Goal: Find specific page/section: Find specific page/section

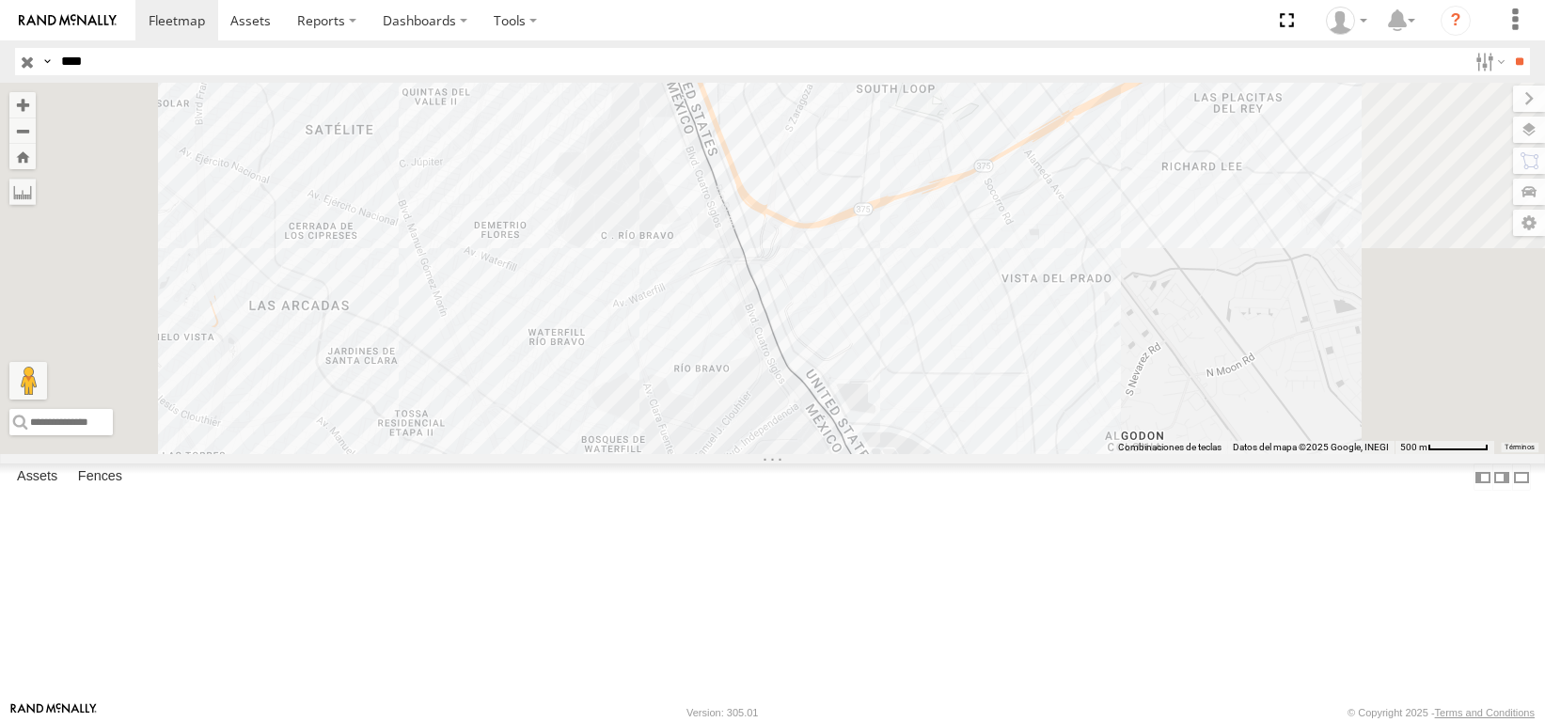
select select "**********"
drag, startPoint x: -74, startPoint y: 94, endPoint x: -102, endPoint y: 100, distance: 27.8
click at [0, 100] on html at bounding box center [772, 361] width 1545 height 722
click at [1508, 48] on input "**" at bounding box center [1519, 61] width 22 height 27
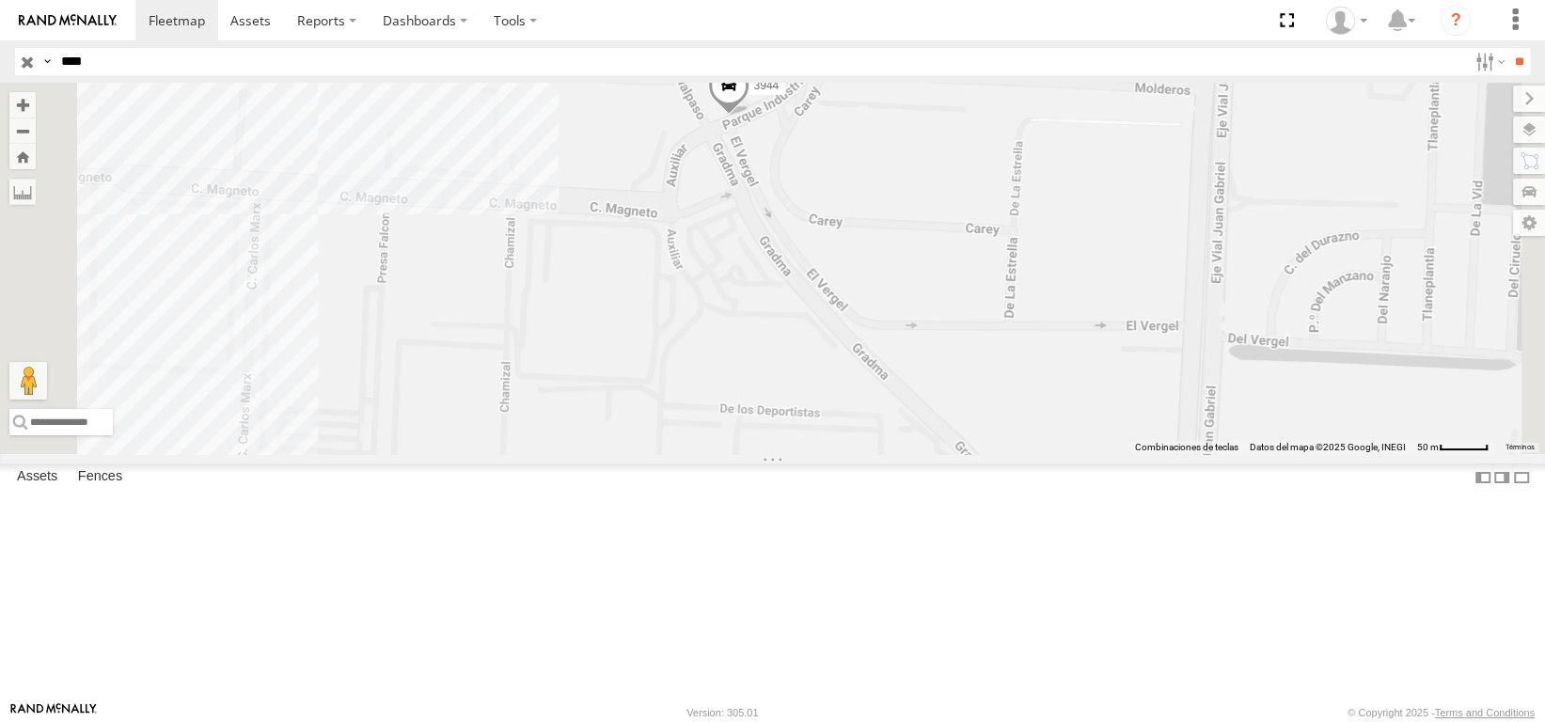
drag, startPoint x: 872, startPoint y: 440, endPoint x: 918, endPoint y: 362, distance: 90.1
click at [918, 362] on div "3944" at bounding box center [772, 268] width 1545 height 371
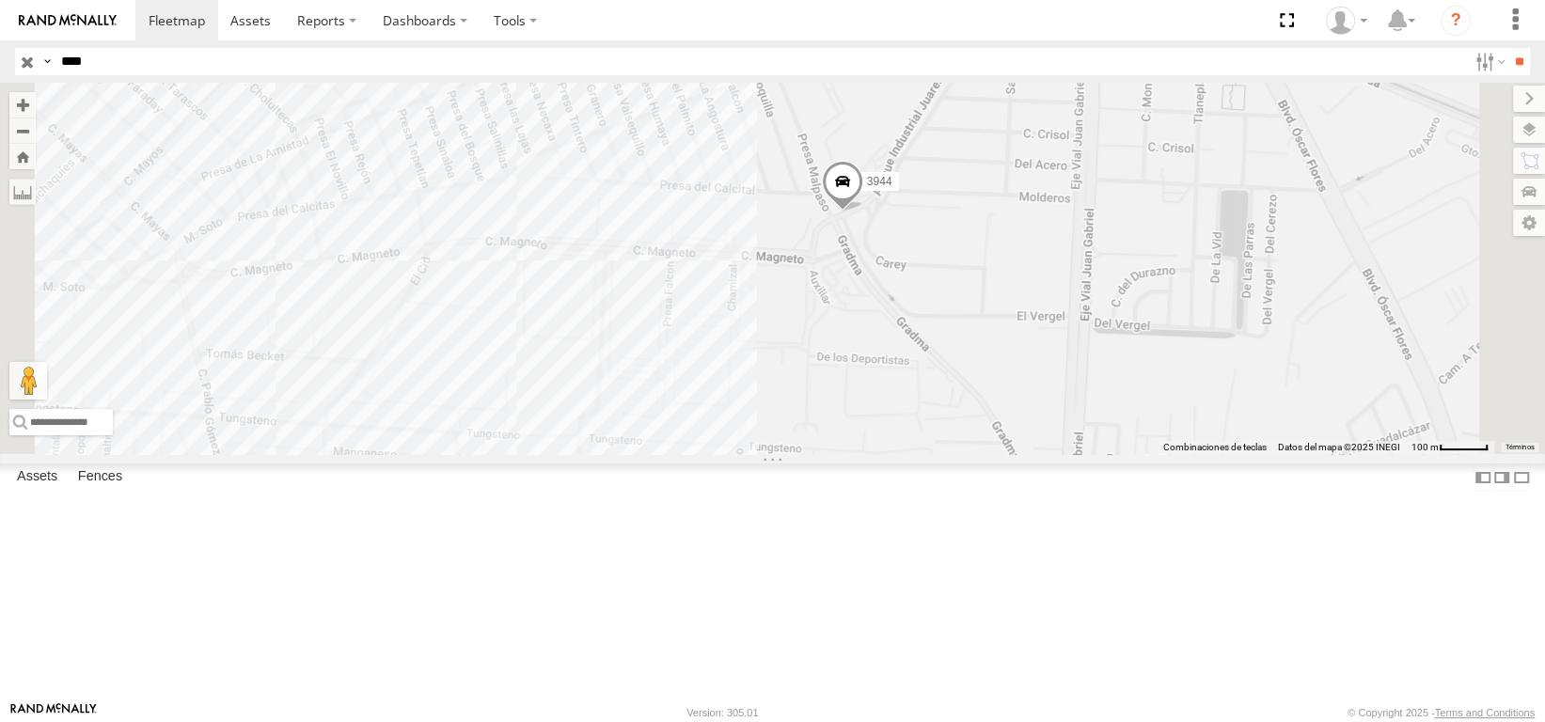
drag, startPoint x: 936, startPoint y: 308, endPoint x: 1061, endPoint y: 368, distance: 138.3
click at [1061, 368] on div "3944" at bounding box center [772, 268] width 1545 height 371
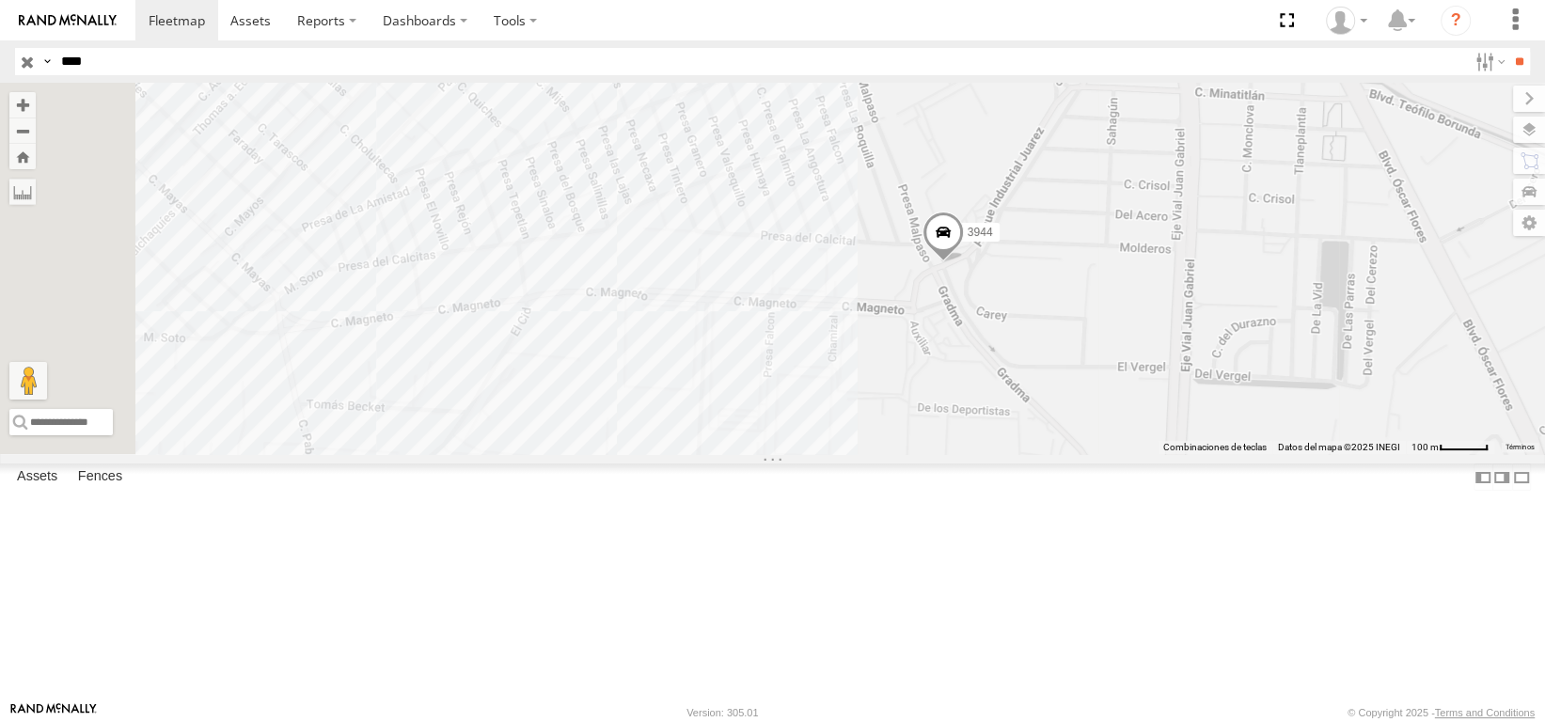
drag, startPoint x: 1062, startPoint y: 338, endPoint x: 1168, endPoint y: 448, distance: 152.3
click at [1168, 448] on div "3944" at bounding box center [772, 268] width 1545 height 371
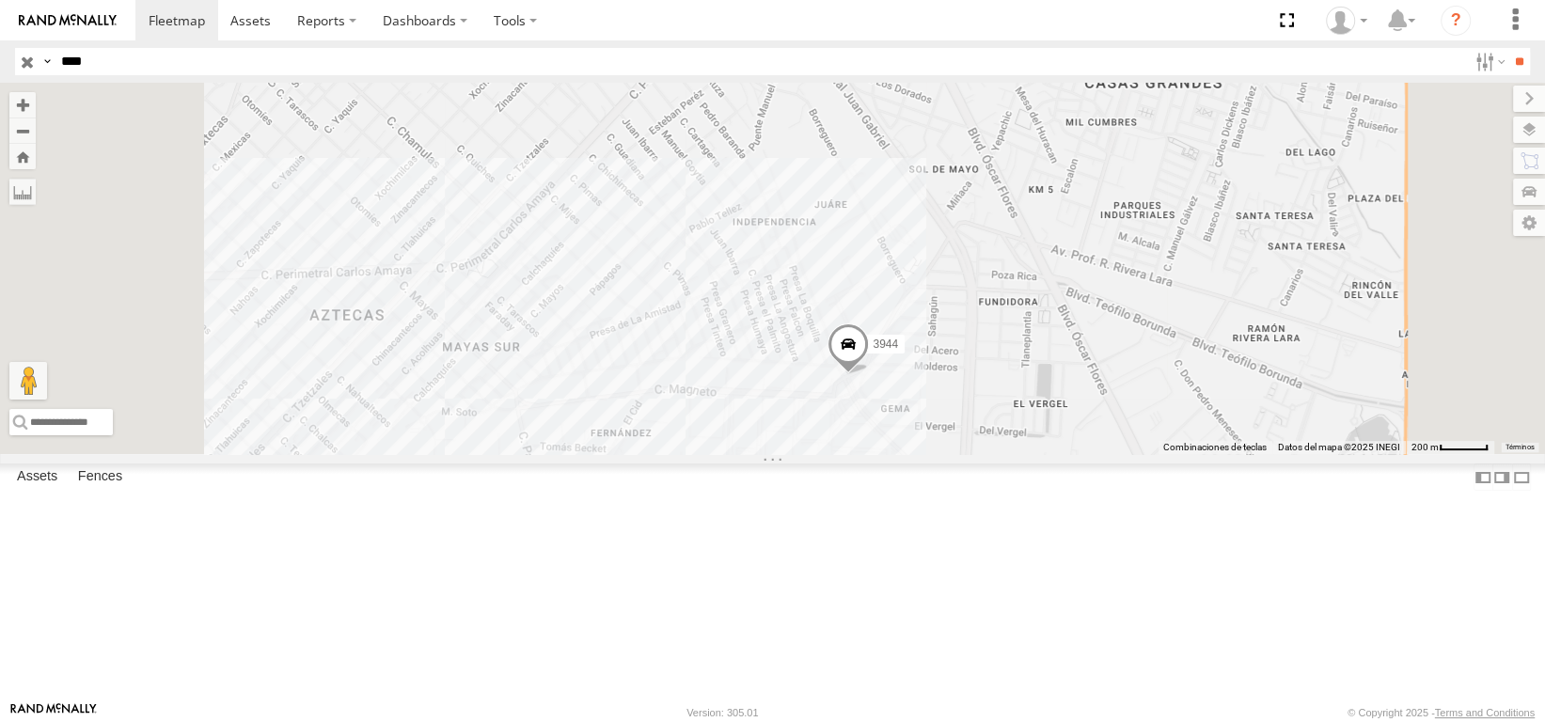
drag, startPoint x: 980, startPoint y: 301, endPoint x: 964, endPoint y: 422, distance: 122.3
click at [964, 422] on div "3944" at bounding box center [772, 268] width 1545 height 371
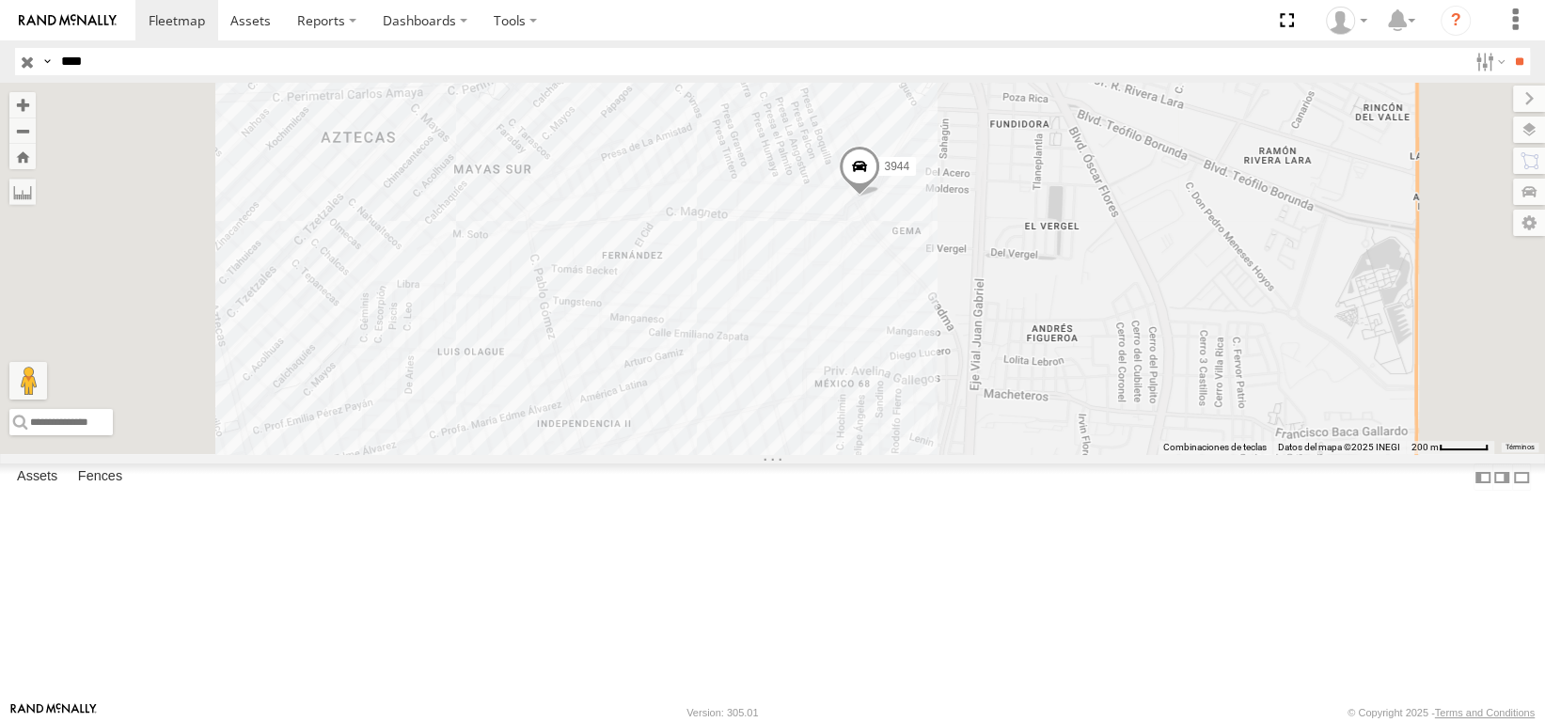
drag, startPoint x: 961, startPoint y: 429, endPoint x: 973, endPoint y: 246, distance: 182.8
click at [973, 246] on div "3944" at bounding box center [772, 268] width 1545 height 371
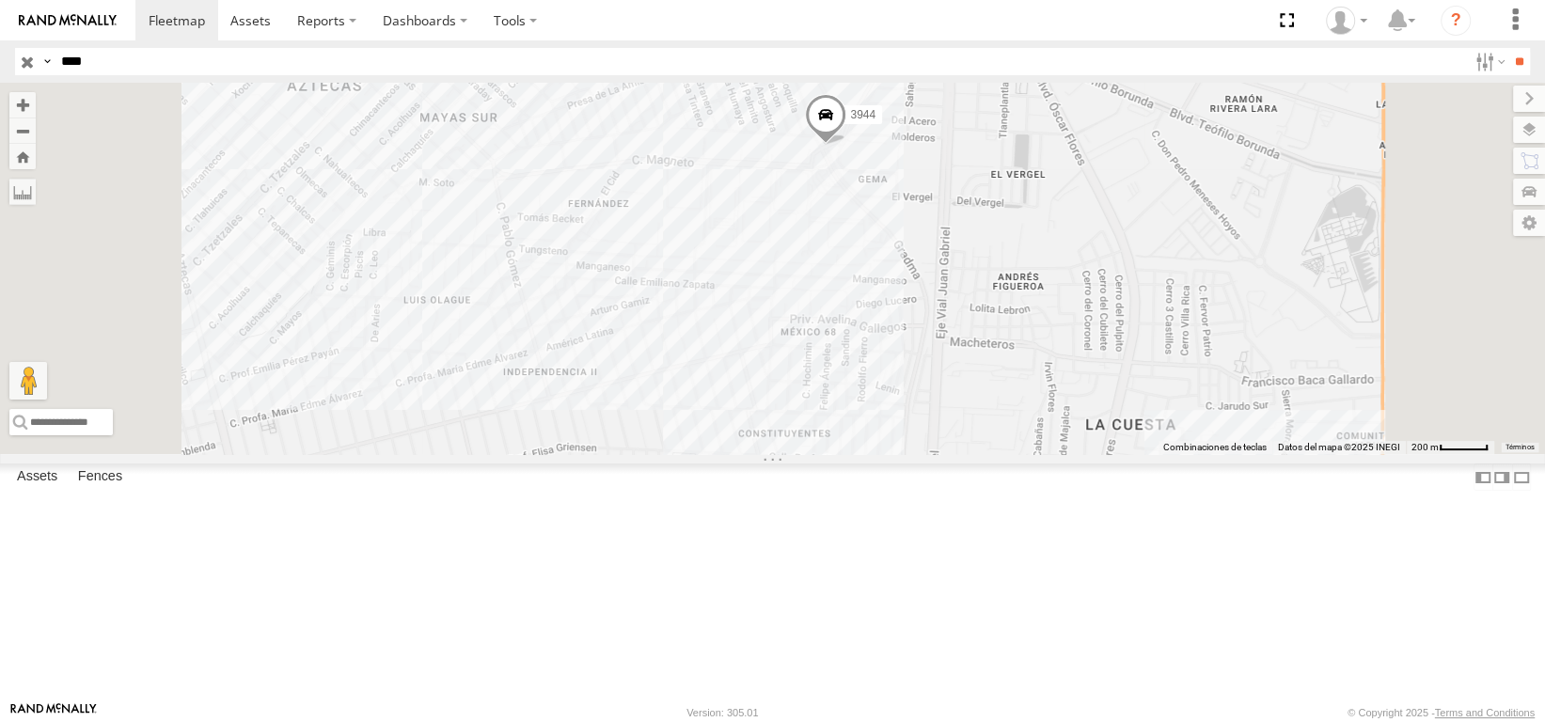
drag, startPoint x: 1034, startPoint y: 413, endPoint x: 997, endPoint y: 345, distance: 77.0
click at [997, 345] on div "3944" at bounding box center [772, 268] width 1545 height 371
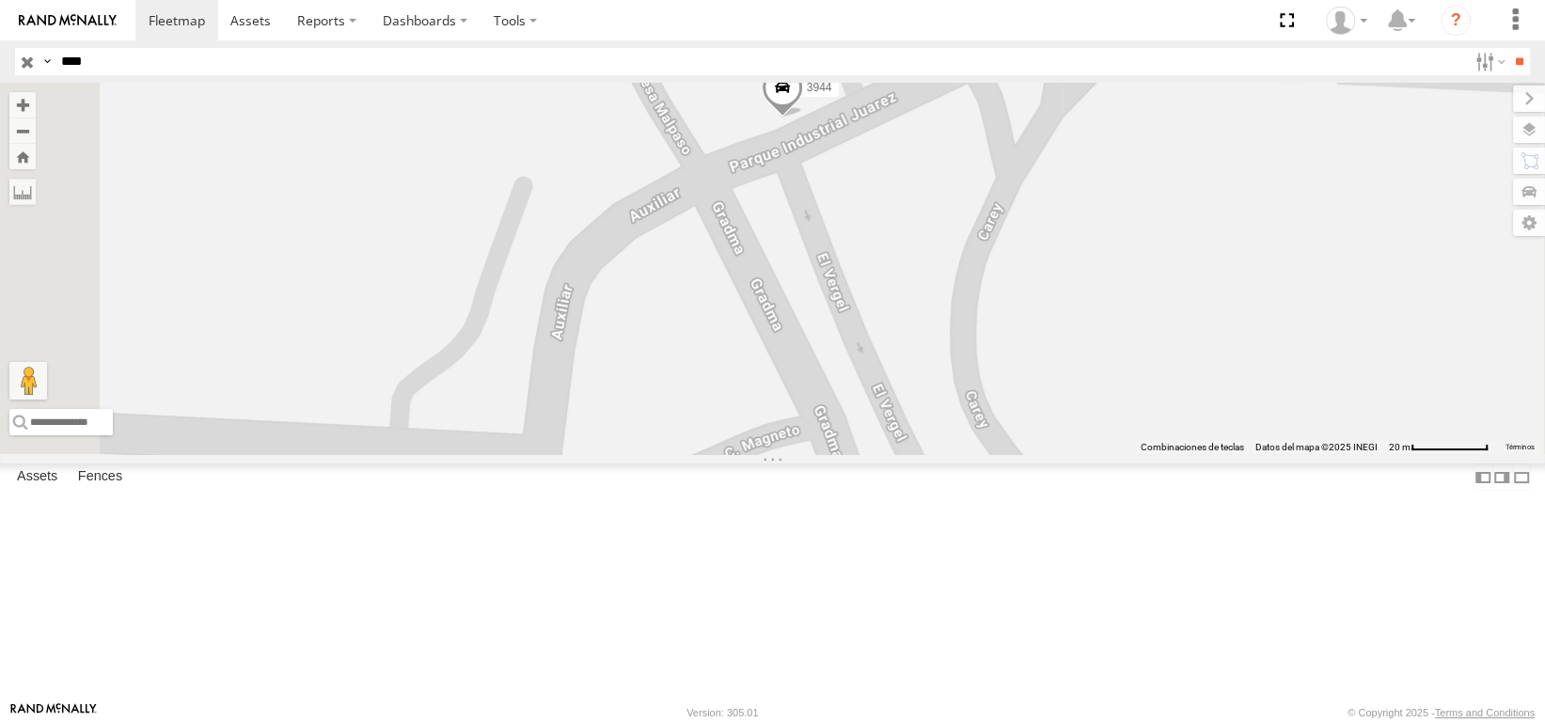
drag, startPoint x: 961, startPoint y: 291, endPoint x: 1019, endPoint y: 290, distance: 58.3
click at [1019, 290] on div "3944" at bounding box center [772, 268] width 1545 height 371
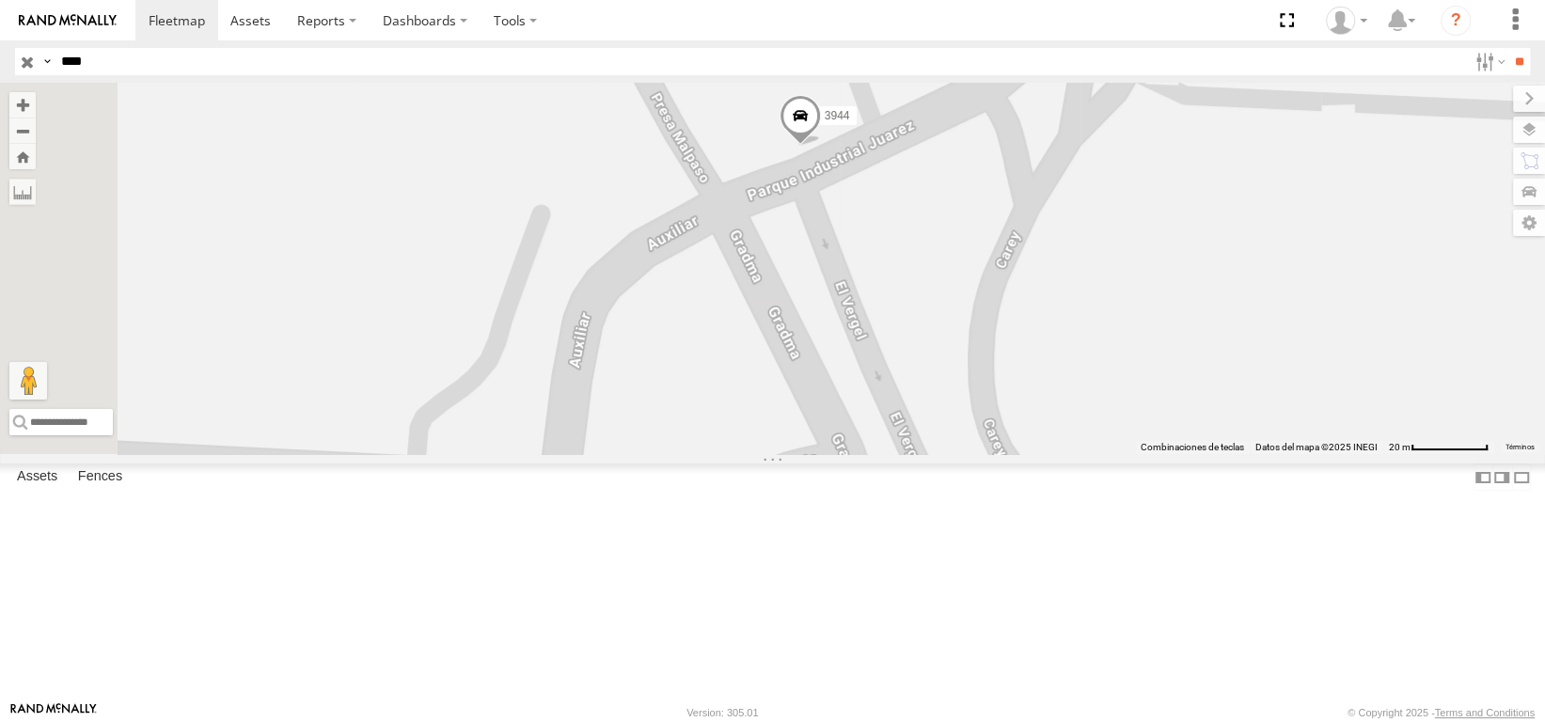
drag, startPoint x: 991, startPoint y: 268, endPoint x: 1008, endPoint y: 325, distance: 59.8
click at [1008, 325] on div "3944" at bounding box center [772, 268] width 1545 height 371
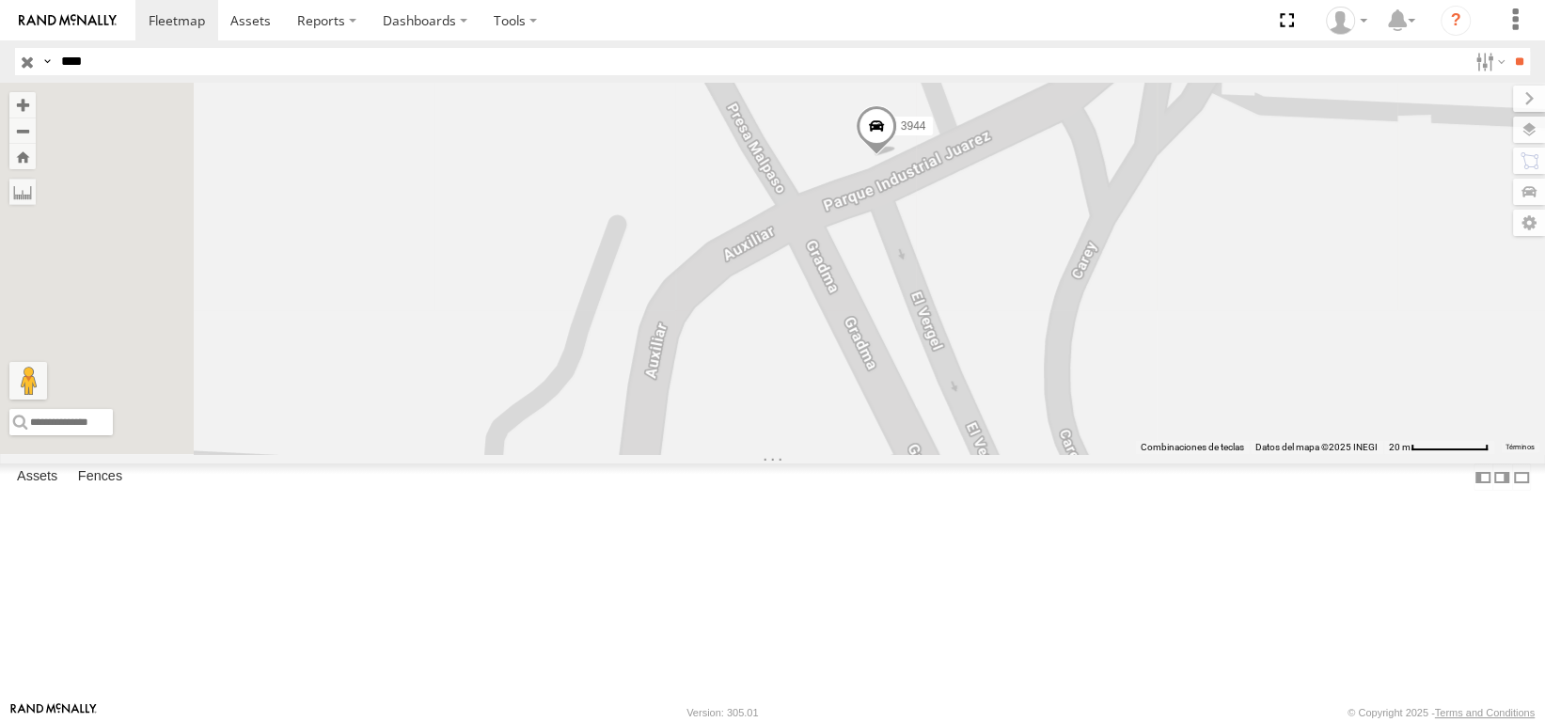
drag, startPoint x: 1087, startPoint y: 306, endPoint x: 1142, endPoint y: 295, distance: 56.4
click at [1142, 295] on div "3944" at bounding box center [772, 268] width 1545 height 371
drag, startPoint x: 1106, startPoint y: 306, endPoint x: 1102, endPoint y: 365, distance: 59.3
click at [1102, 365] on div "3944" at bounding box center [772, 268] width 1545 height 371
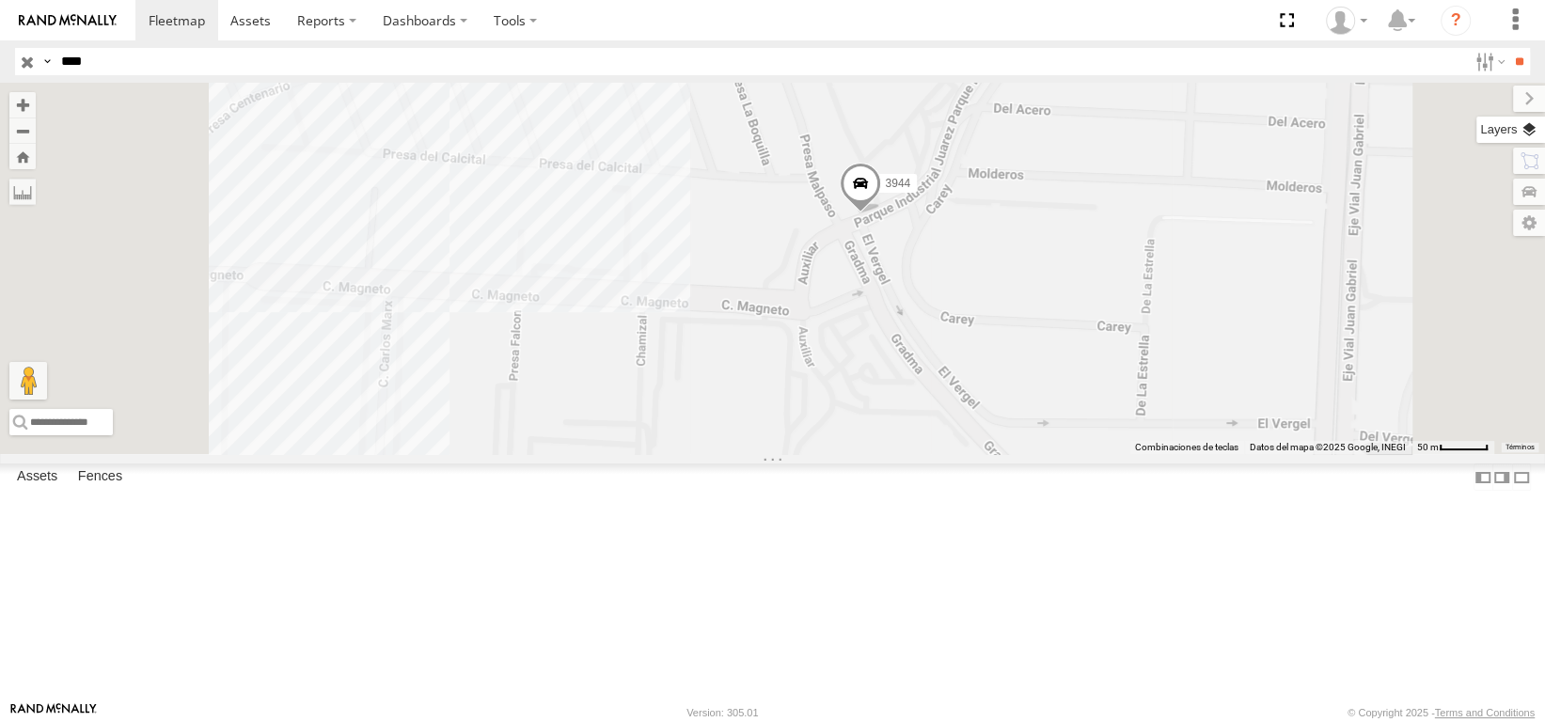
click at [1534, 139] on label at bounding box center [1510, 130] width 69 height 26
click at [0, 0] on span "Basemaps" at bounding box center [0, 0] width 0 height 0
click at [0, 0] on span "Satellite" at bounding box center [0, 0] width 0 height 0
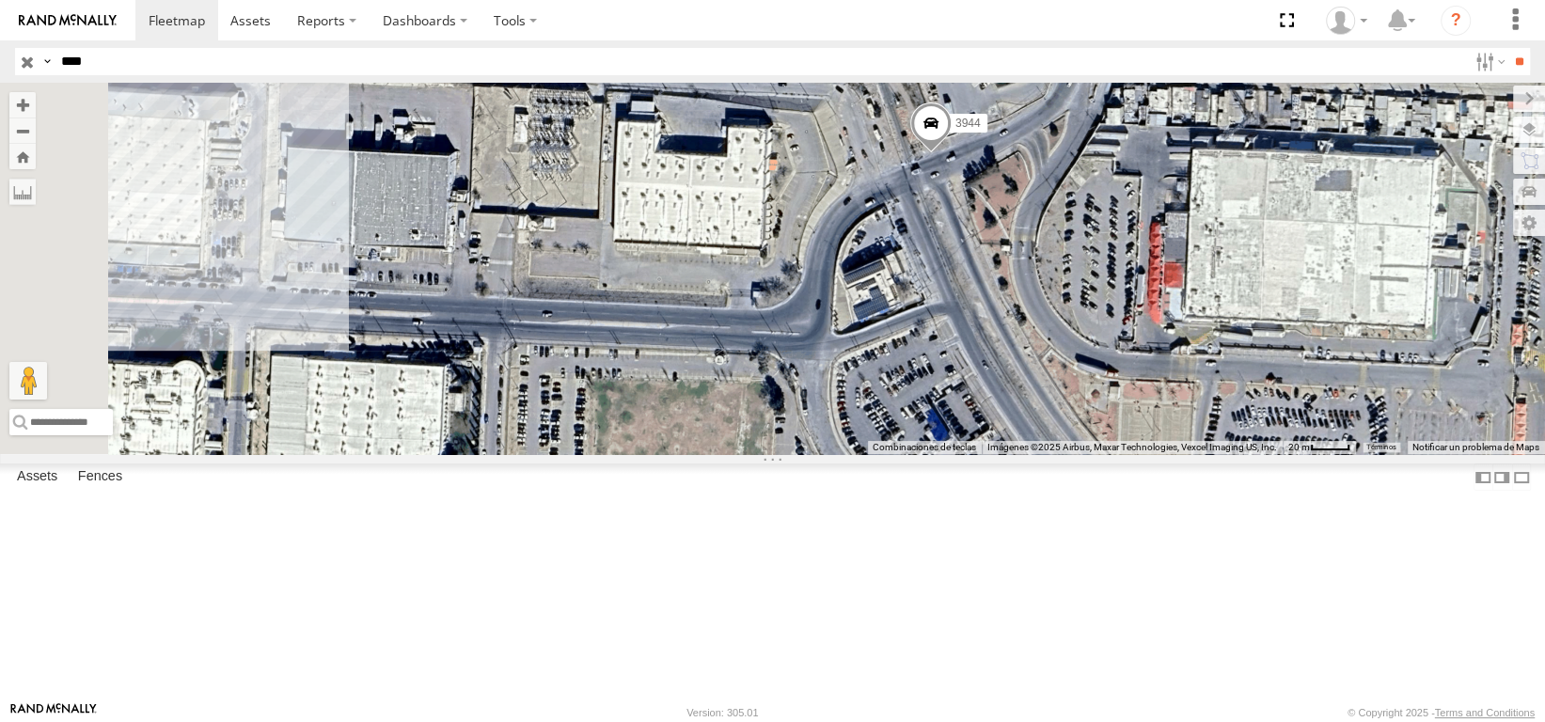
drag, startPoint x: 1078, startPoint y: 378, endPoint x: 1175, endPoint y: 315, distance: 115.5
click at [1175, 315] on div "3944" at bounding box center [772, 268] width 1545 height 371
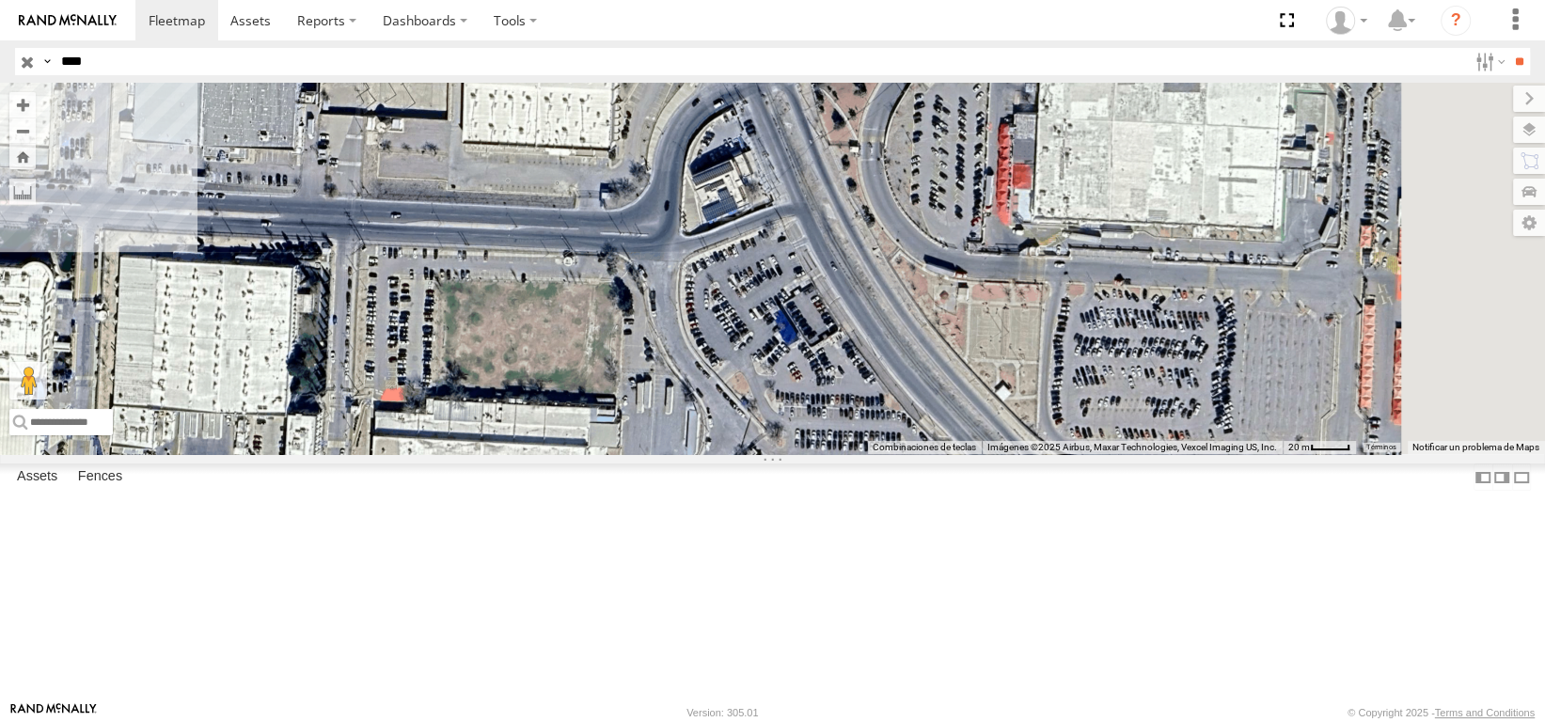
drag, startPoint x: 1133, startPoint y: 333, endPoint x: 973, endPoint y: 225, distance: 192.9
click at [973, 225] on div "3944" at bounding box center [772, 268] width 1545 height 371
drag, startPoint x: 109, startPoint y: 69, endPoint x: 55, endPoint y: 96, distance: 61.0
click at [61, 86] on body at bounding box center [772, 361] width 1545 height 722
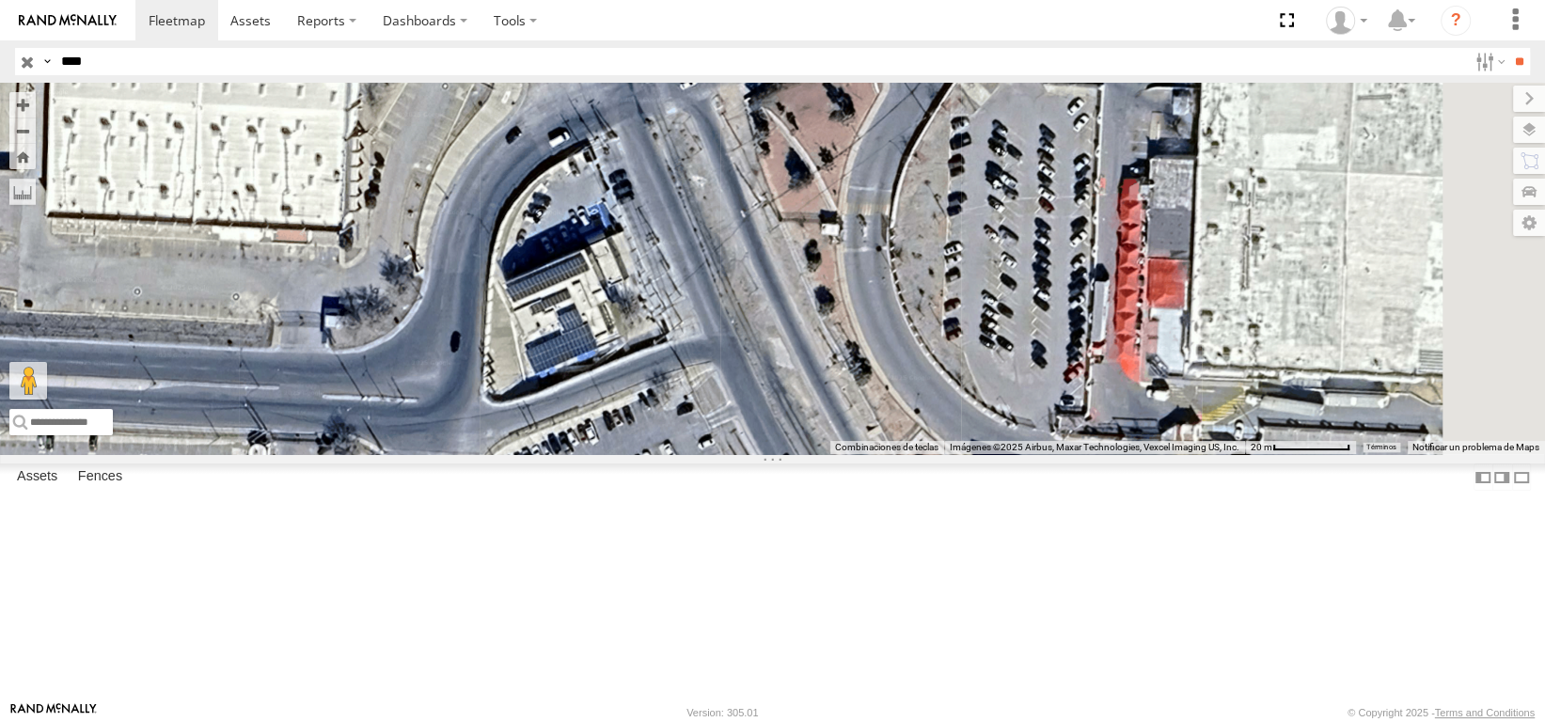
drag, startPoint x: 992, startPoint y: 265, endPoint x: 915, endPoint y: 343, distance: 109.7
click at [915, 343] on div "3944" at bounding box center [772, 268] width 1545 height 371
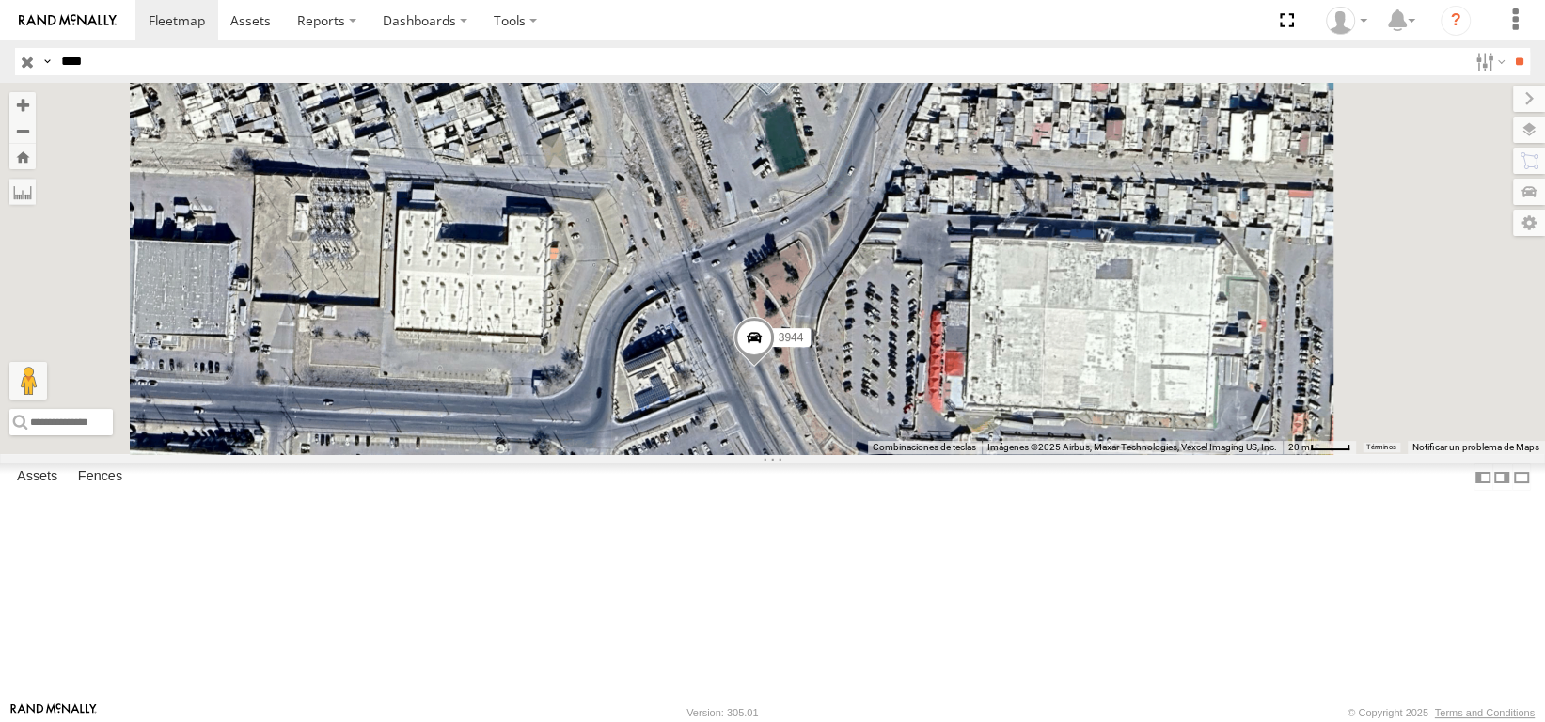
drag, startPoint x: 940, startPoint y: 296, endPoint x: 962, endPoint y: 416, distance: 121.3
click at [962, 416] on div "3944" at bounding box center [772, 268] width 1545 height 371
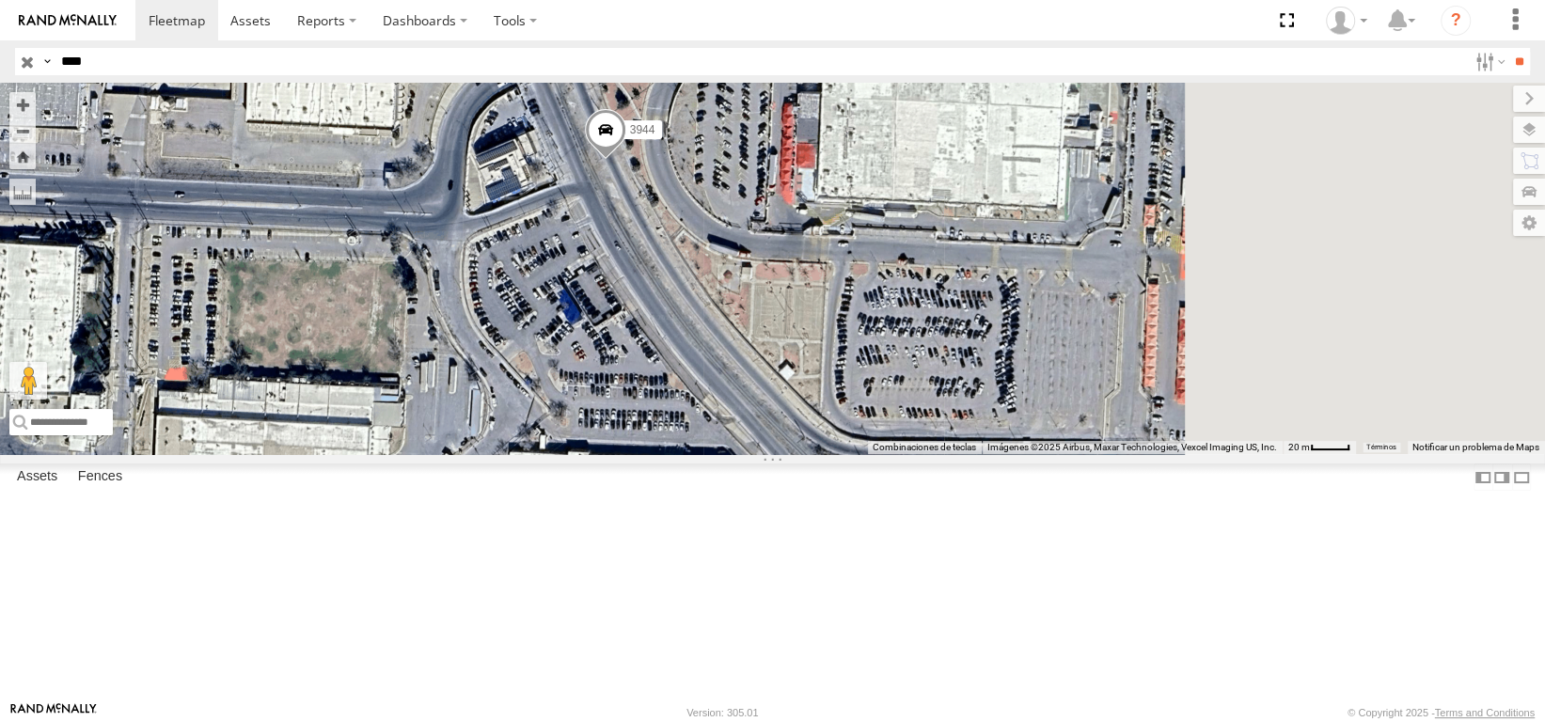
drag, startPoint x: 981, startPoint y: 460, endPoint x: 835, endPoint y: 251, distance: 255.1
click at [625, 159] on span at bounding box center [604, 133] width 41 height 51
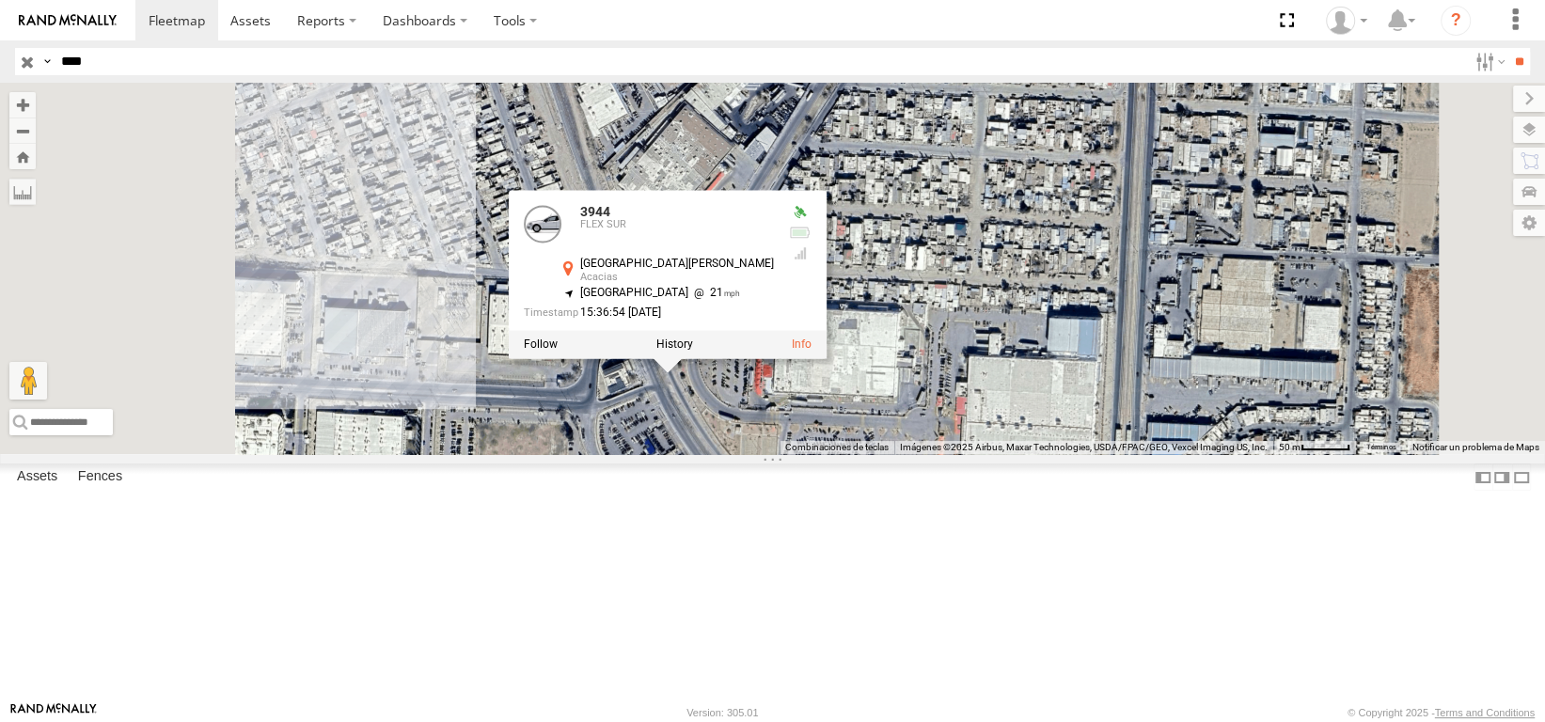
drag, startPoint x: 876, startPoint y: 359, endPoint x: 952, endPoint y: 556, distance: 210.7
click at [952, 454] on div "3944 3944 FLEX SUR [GEOGRAPHIC_DATA][PERSON_NAME] 31.69113 , -106.44984 [GEOGRA…" at bounding box center [772, 268] width 1545 height 371
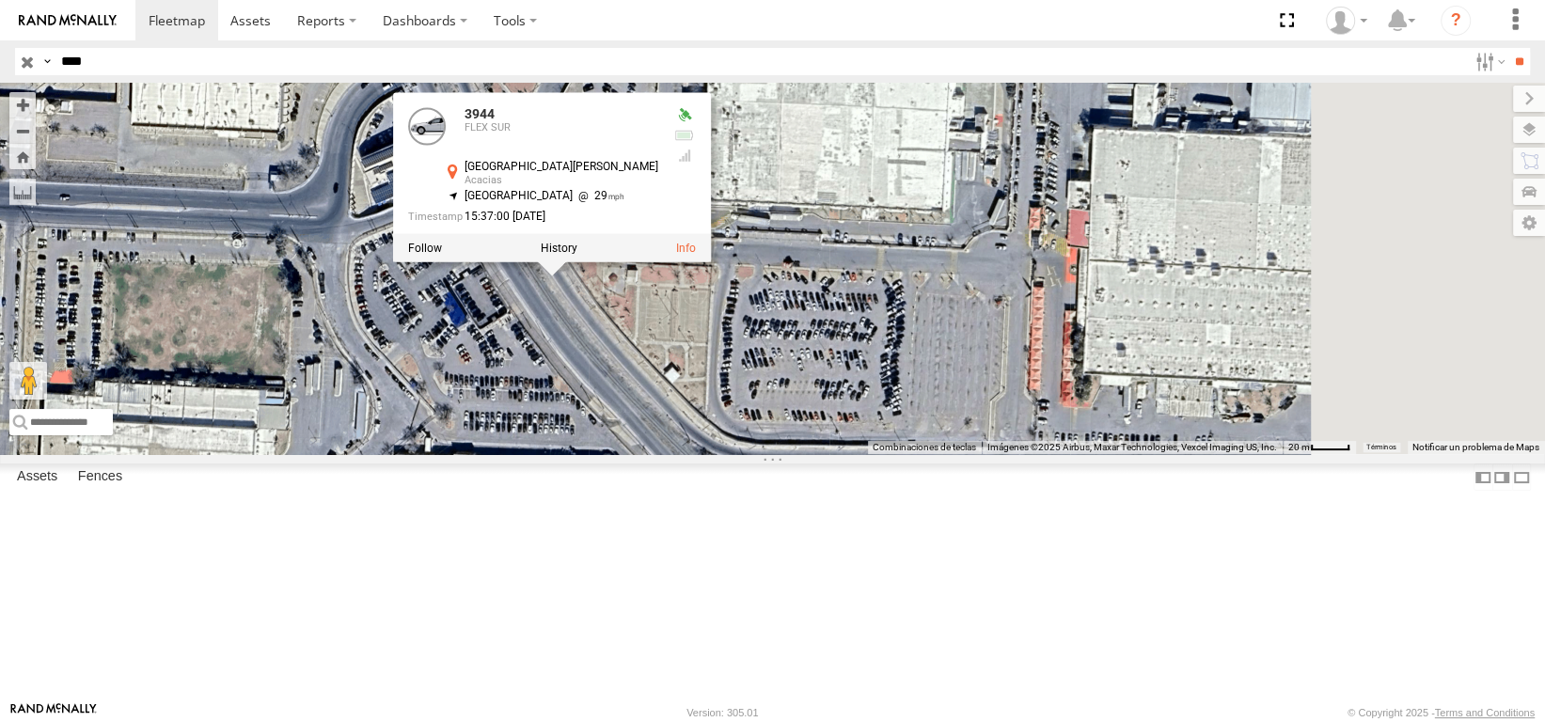
drag, startPoint x: 1078, startPoint y: 605, endPoint x: 873, endPoint y: 387, distance: 299.3
click at [873, 387] on div "3944 3944 FLEX SUR [GEOGRAPHIC_DATA][PERSON_NAME] 31.69058 , -106.44949 [GEOGRA…" at bounding box center [772, 268] width 1545 height 371
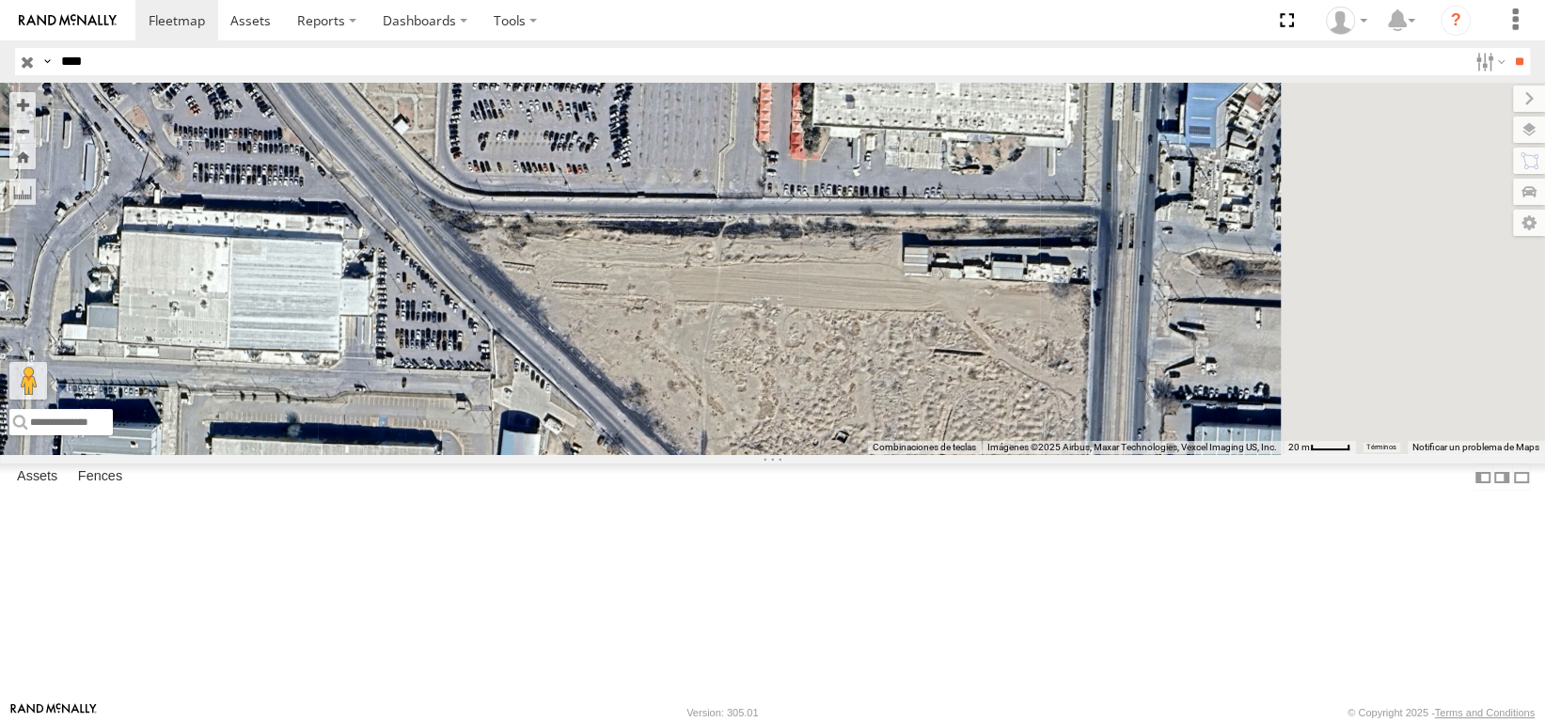
drag, startPoint x: 1117, startPoint y: 549, endPoint x: 785, endPoint y: 292, distance: 419.5
click at [785, 292] on div "3944" at bounding box center [772, 268] width 1545 height 371
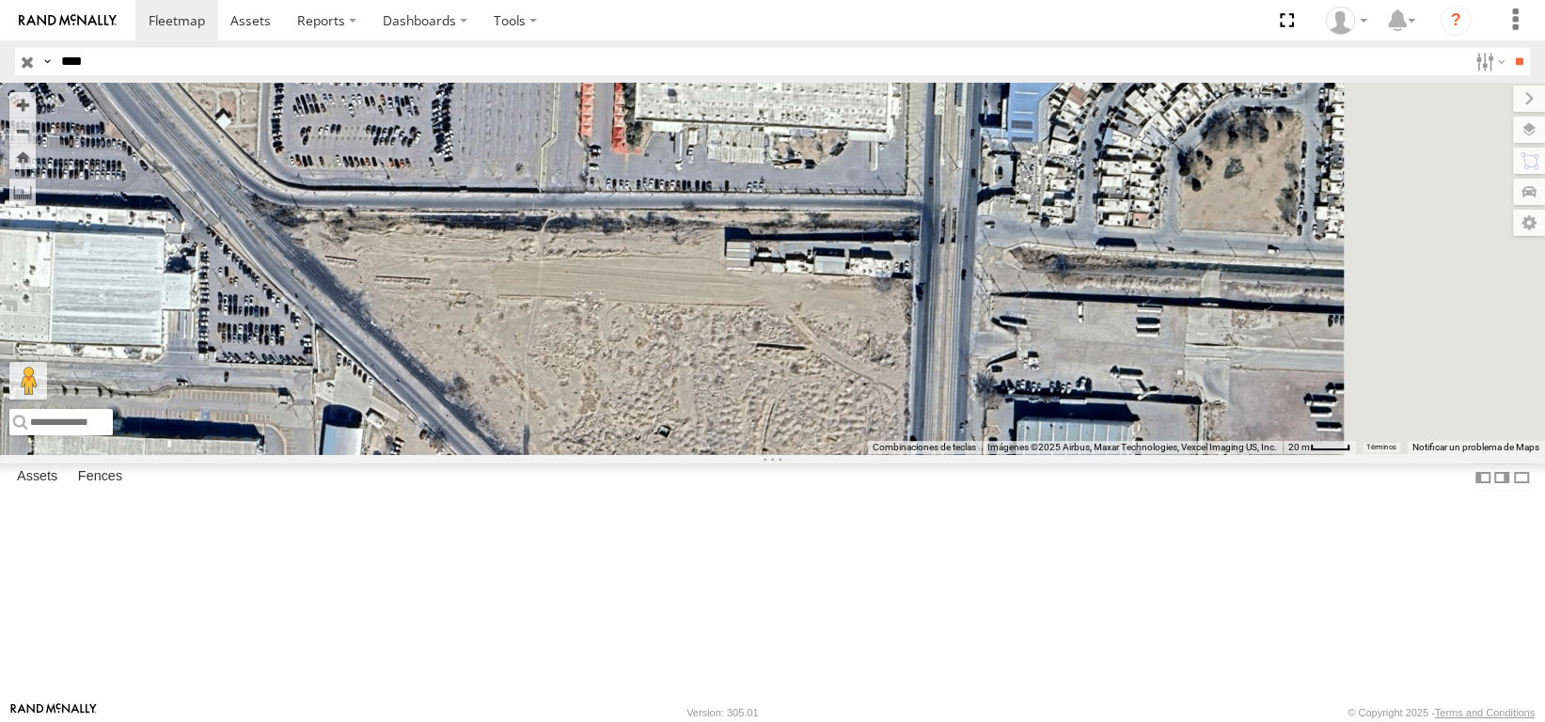
drag, startPoint x: 887, startPoint y: 360, endPoint x: 701, endPoint y: 353, distance: 186.3
click at [701, 353] on div "3944" at bounding box center [772, 268] width 1545 height 371
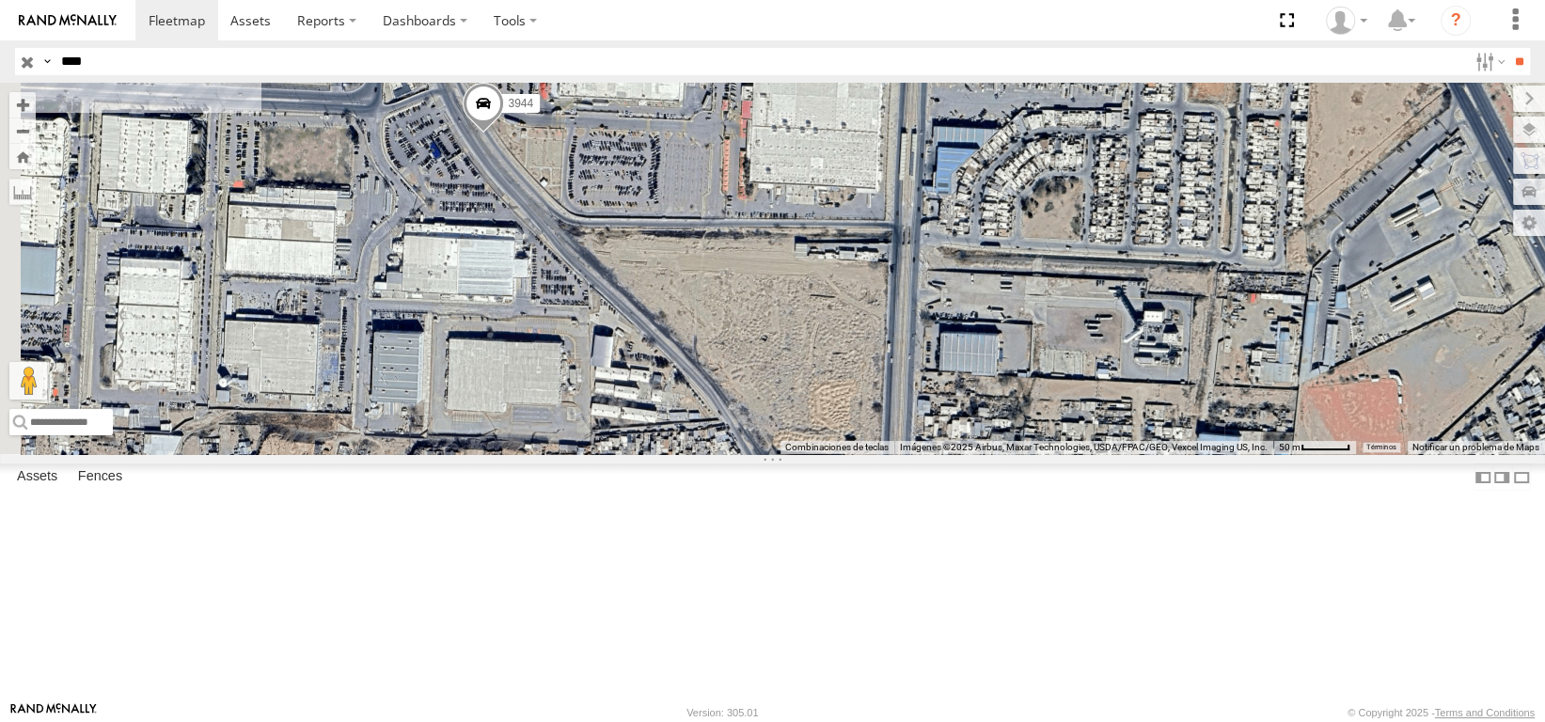
drag, startPoint x: 692, startPoint y: 372, endPoint x: 912, endPoint y: 386, distance: 220.4
click at [912, 386] on div "3944" at bounding box center [772, 268] width 1545 height 371
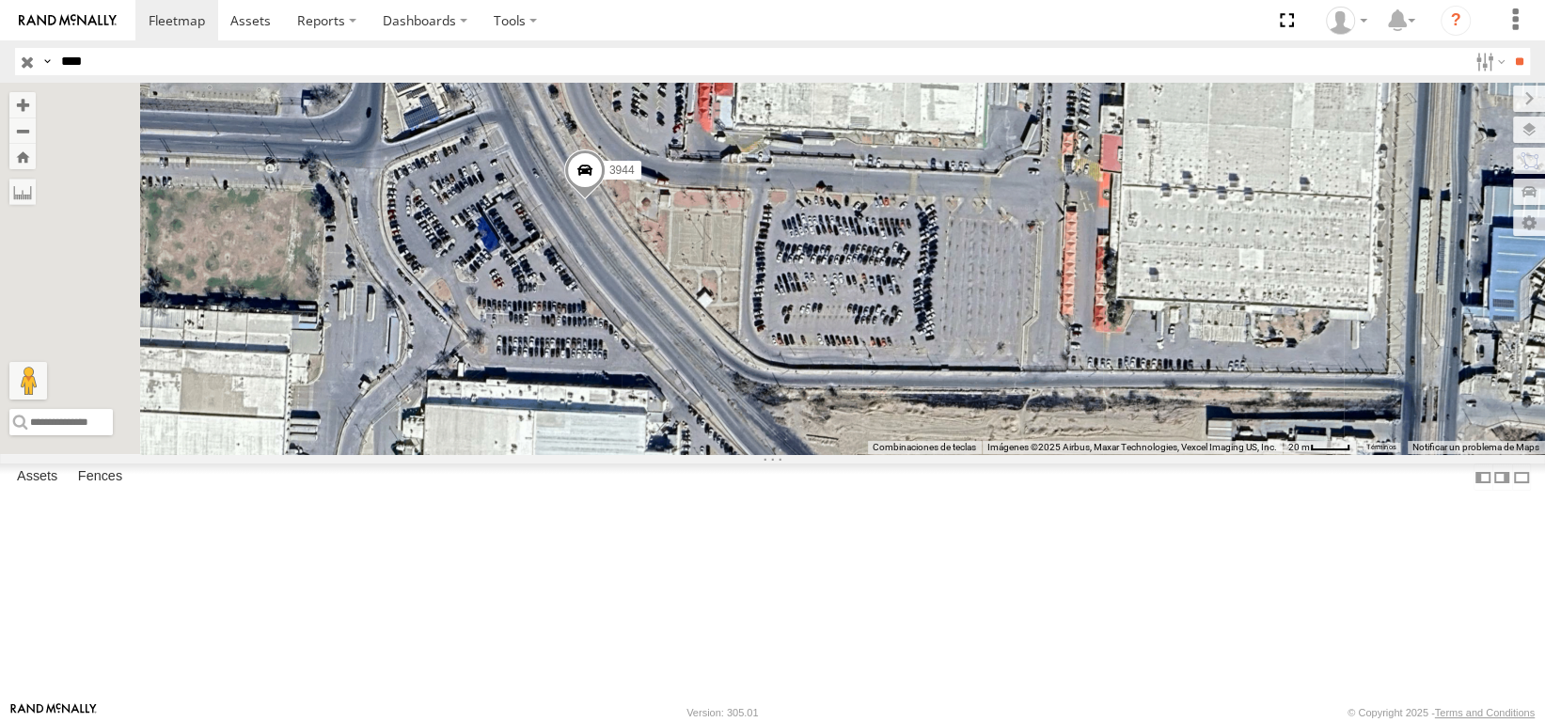
drag, startPoint x: 807, startPoint y: 416, endPoint x: 901, endPoint y: 527, distance: 145.4
click at [901, 454] on div "3944" at bounding box center [772, 268] width 1545 height 371
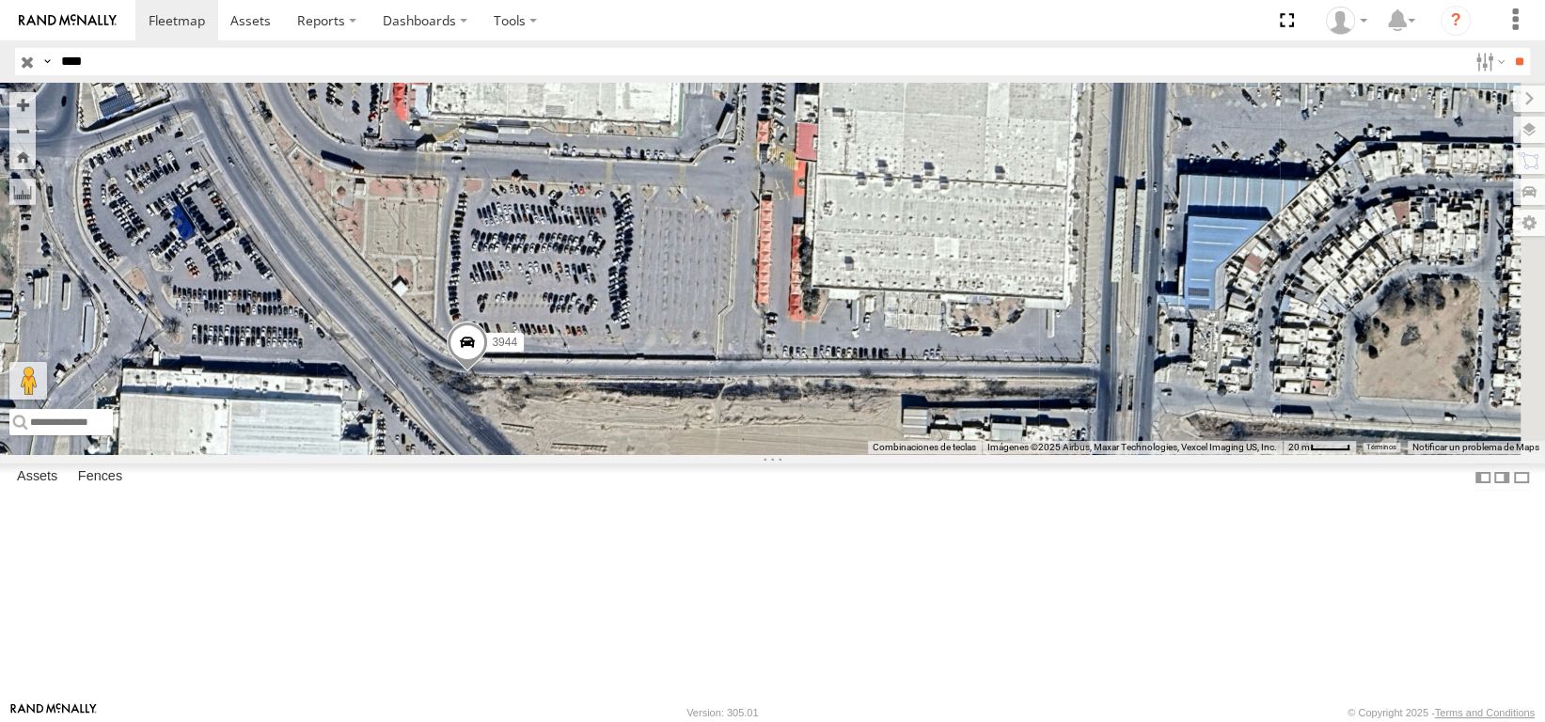
drag, startPoint x: 1091, startPoint y: 516, endPoint x: 774, endPoint y: 505, distance: 317.0
click at [774, 454] on div "3944" at bounding box center [772, 268] width 1545 height 371
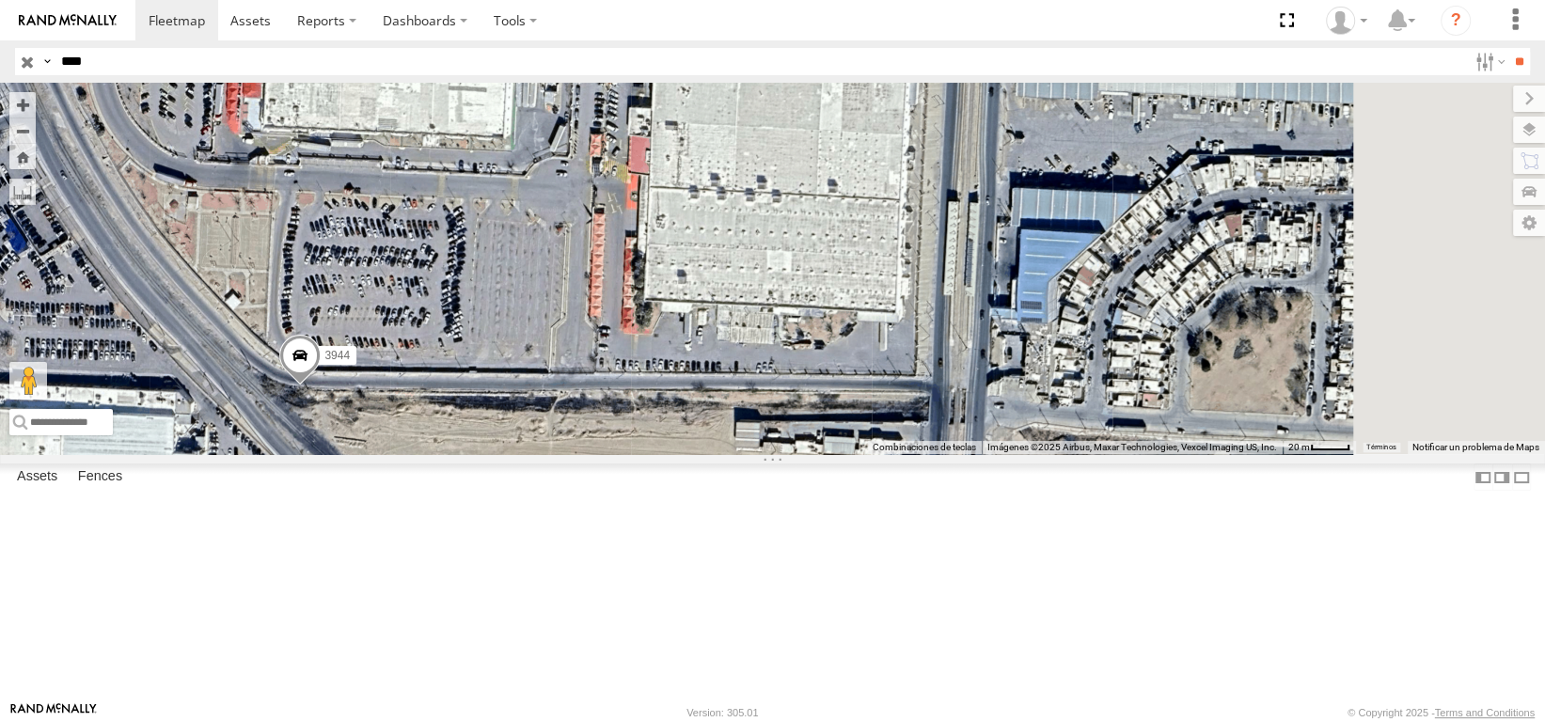
drag, startPoint x: 1044, startPoint y: 507, endPoint x: 874, endPoint y: 520, distance: 169.7
click at [874, 454] on div "3944" at bounding box center [772, 268] width 1545 height 371
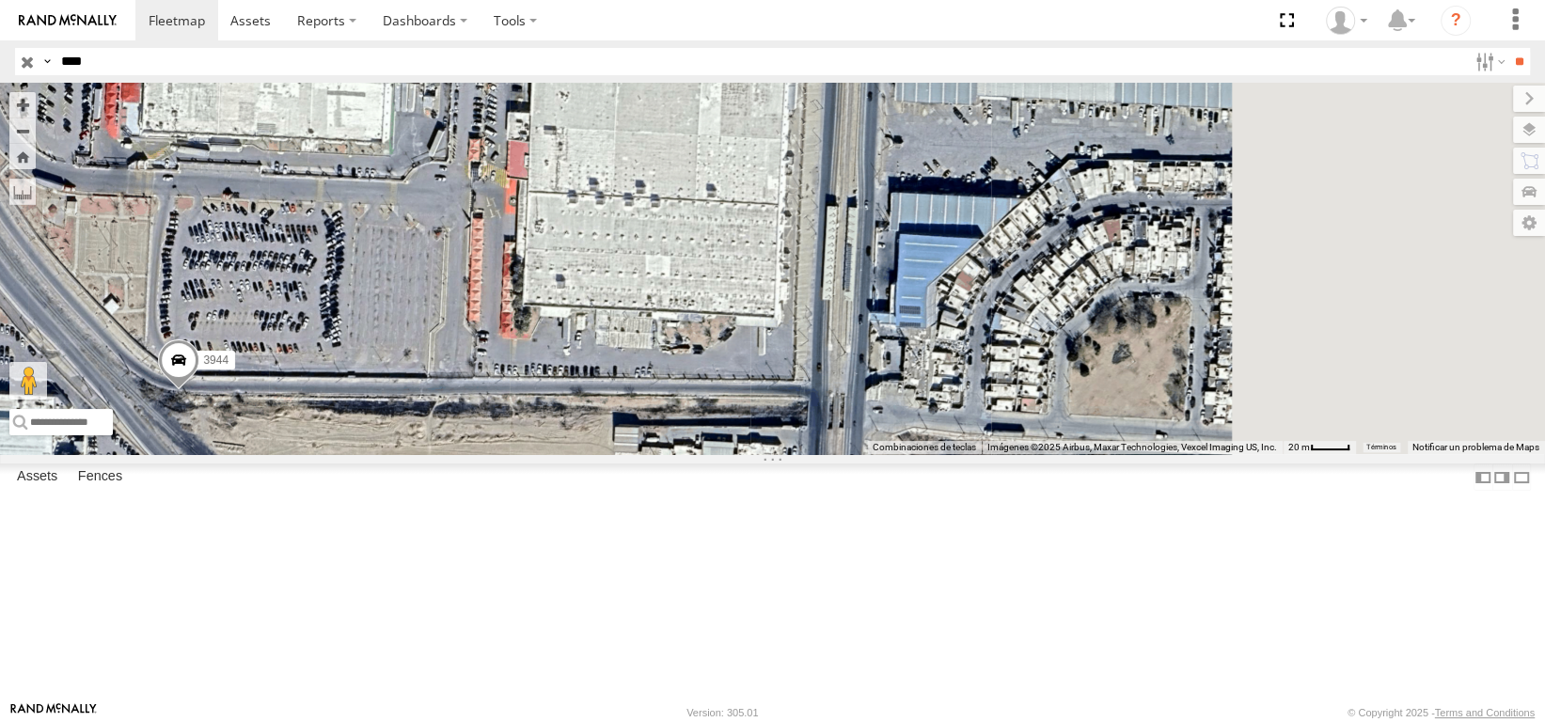
drag, startPoint x: 988, startPoint y: 516, endPoint x: 865, endPoint y: 521, distance: 123.2
click at [865, 454] on div "3944" at bounding box center [772, 268] width 1545 height 371
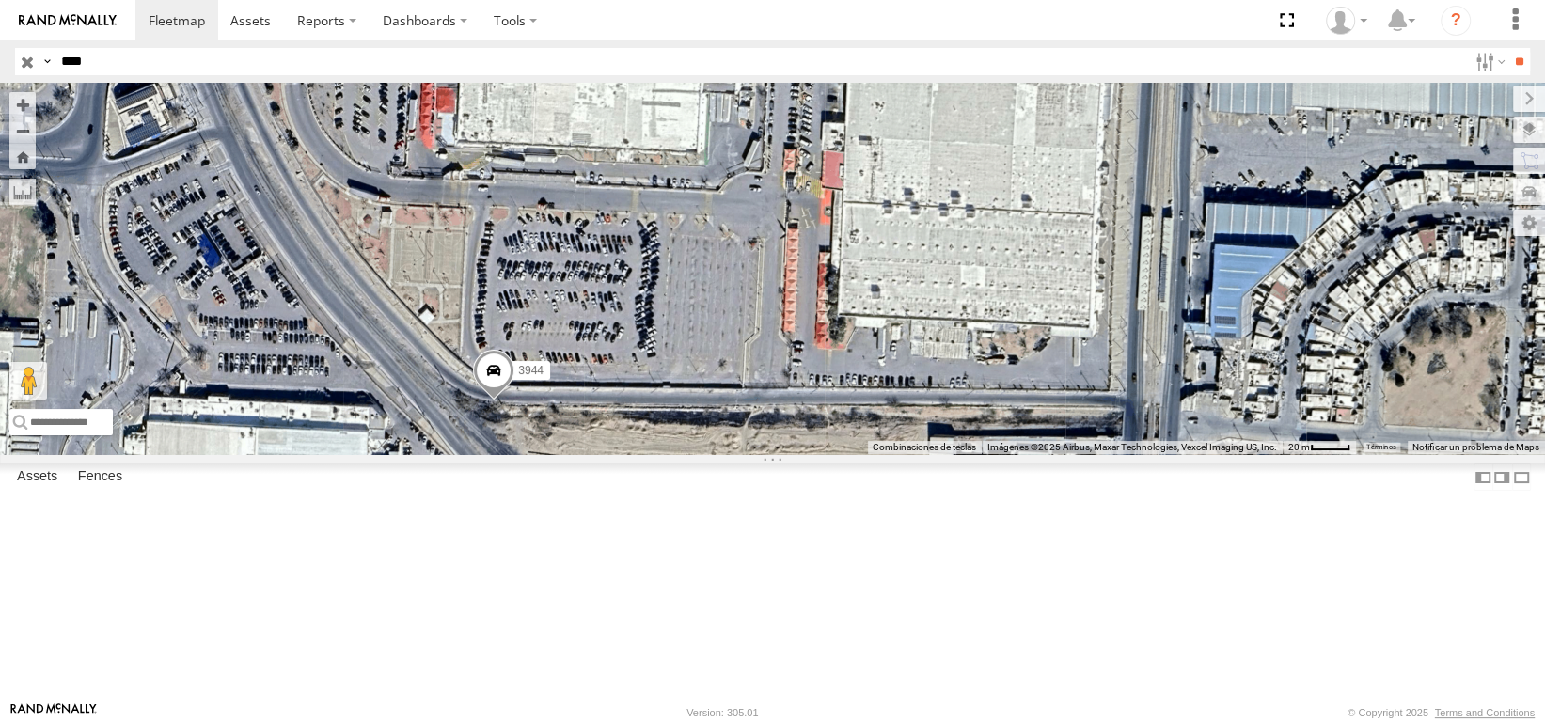
drag, startPoint x: 778, startPoint y: 516, endPoint x: 1098, endPoint y: 533, distance: 320.1
click at [1098, 454] on div "3944" at bounding box center [772, 268] width 1545 height 371
click at [897, 454] on div "3944" at bounding box center [772, 268] width 1545 height 371
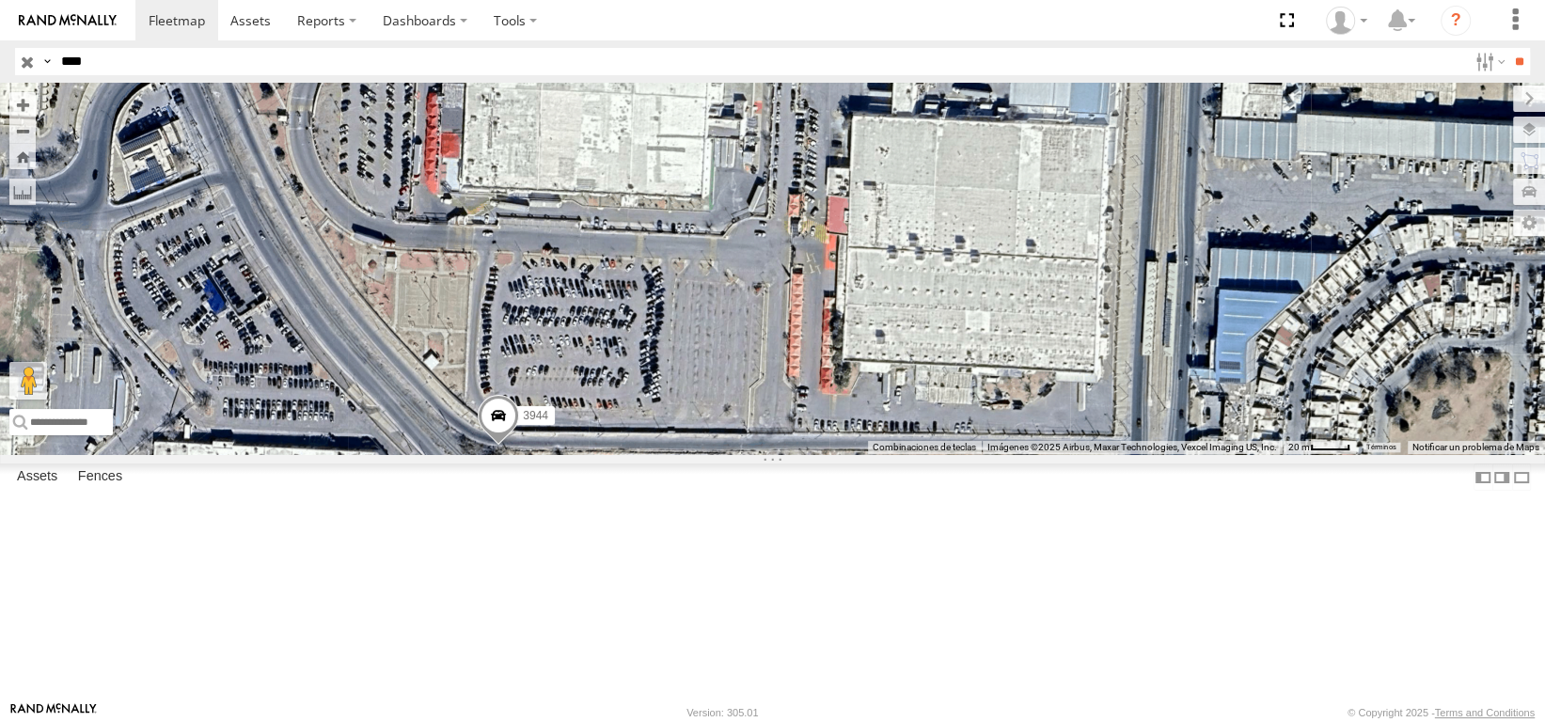
drag, startPoint x: 897, startPoint y: 509, endPoint x: 914, endPoint y: 588, distance: 80.8
click at [912, 454] on div "3944" at bounding box center [772, 268] width 1545 height 371
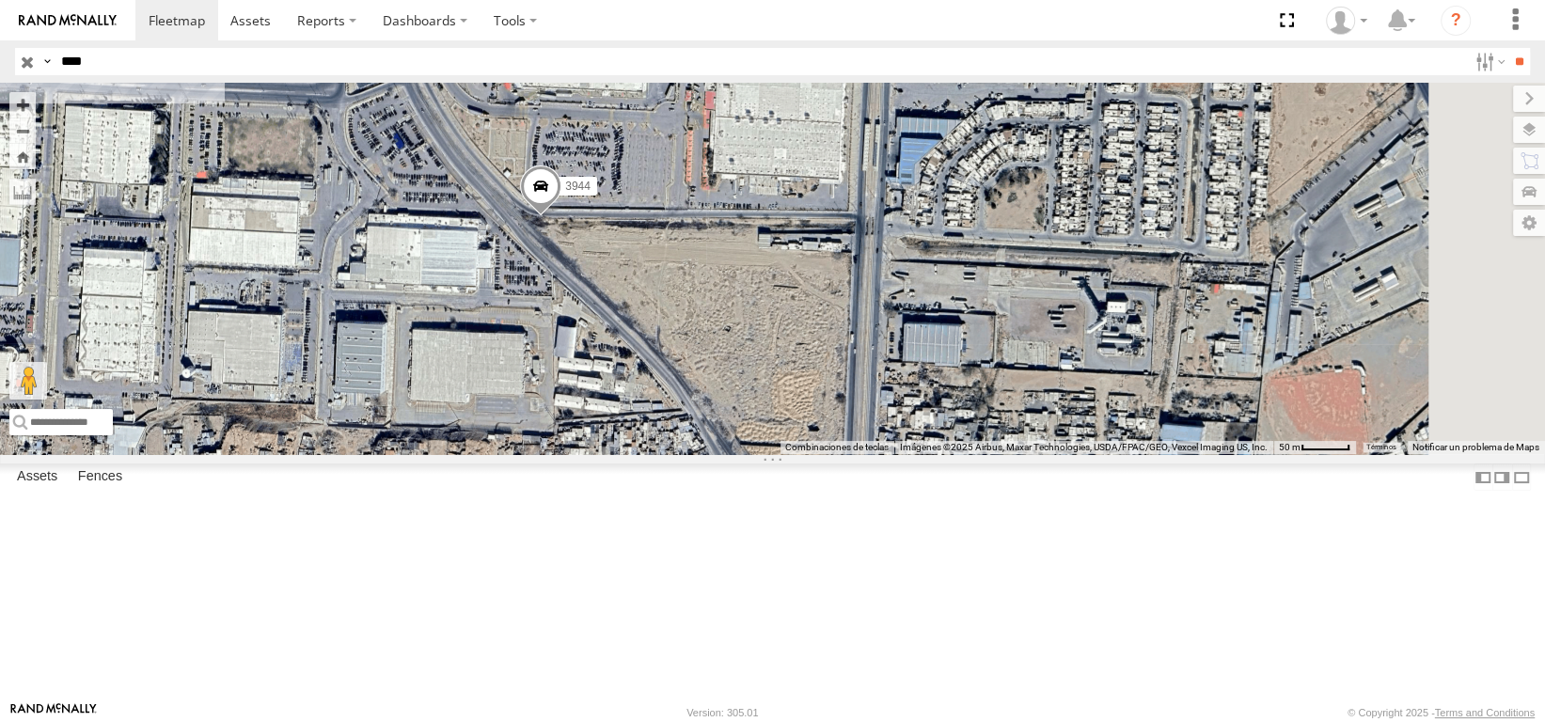
drag, startPoint x: 933, startPoint y: 499, endPoint x: 866, endPoint y: 278, distance: 230.8
click at [866, 278] on div "3944" at bounding box center [772, 268] width 1545 height 371
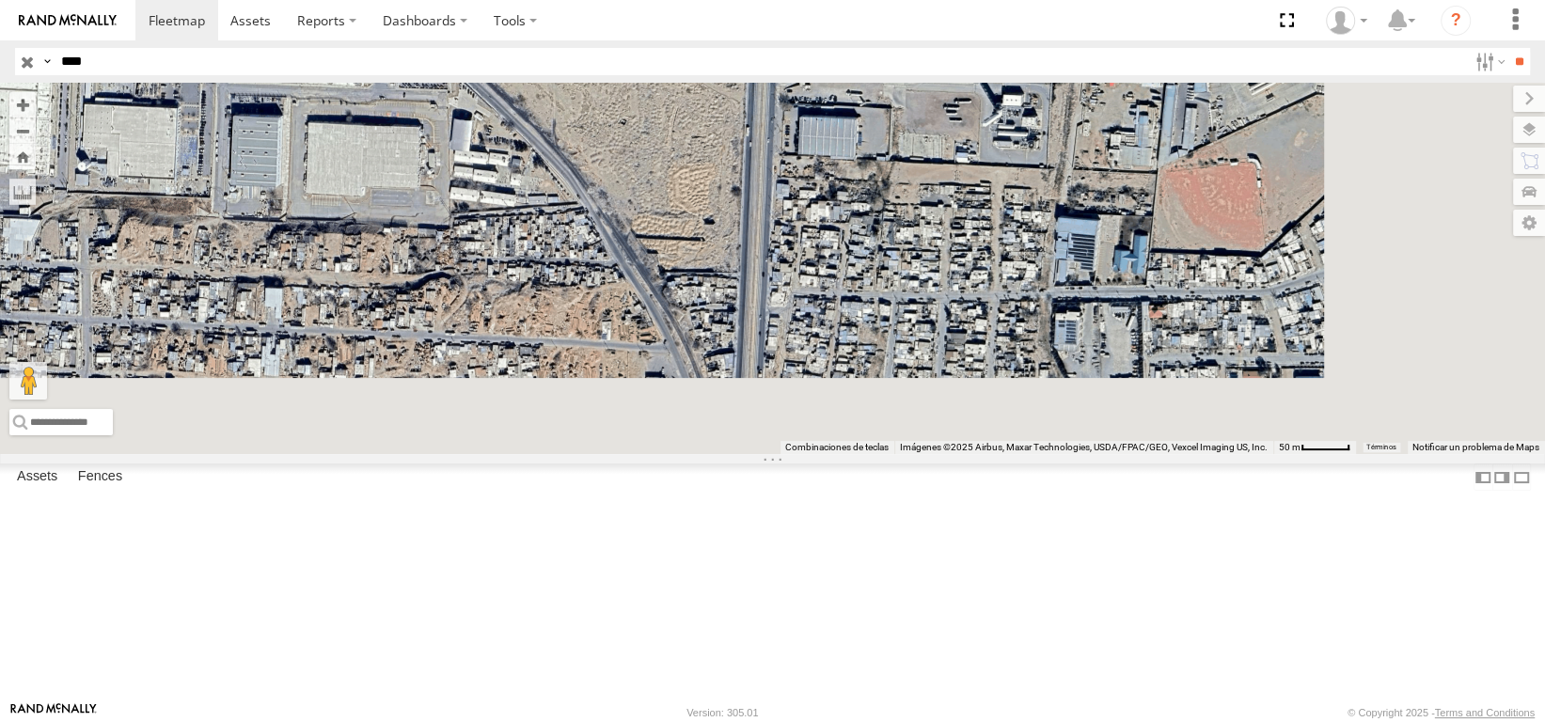
drag, startPoint x: 1036, startPoint y: 521, endPoint x: 934, endPoint y: 317, distance: 227.9
click at [934, 317] on div "3944" at bounding box center [772, 268] width 1545 height 371
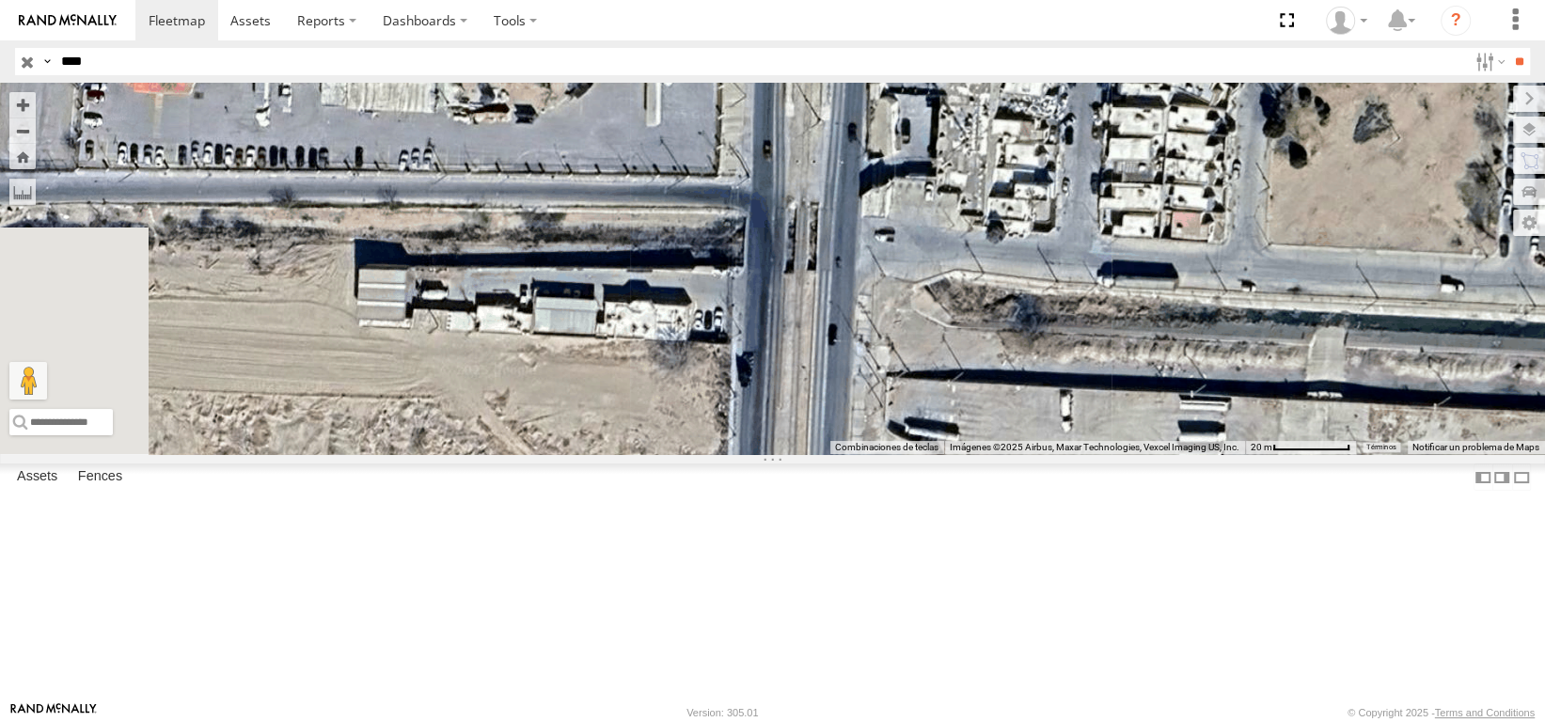
drag, startPoint x: 1000, startPoint y: 204, endPoint x: 863, endPoint y: 411, distance: 248.2
click at [863, 411] on div "3944" at bounding box center [772, 268] width 1545 height 371
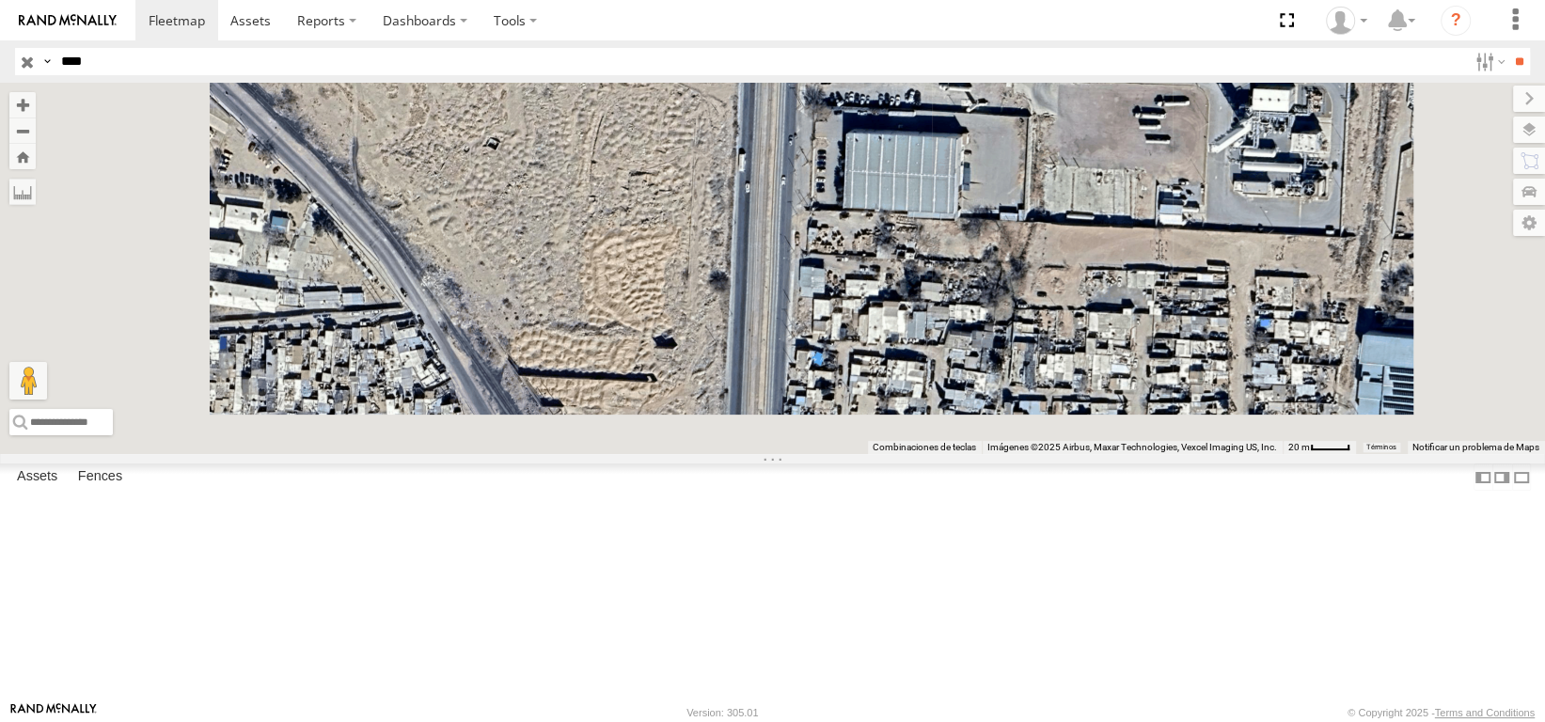
drag, startPoint x: 1005, startPoint y: 359, endPoint x: 1006, endPoint y: 78, distance: 281.1
click at [1007, 90] on div "3944" at bounding box center [772, 268] width 1545 height 371
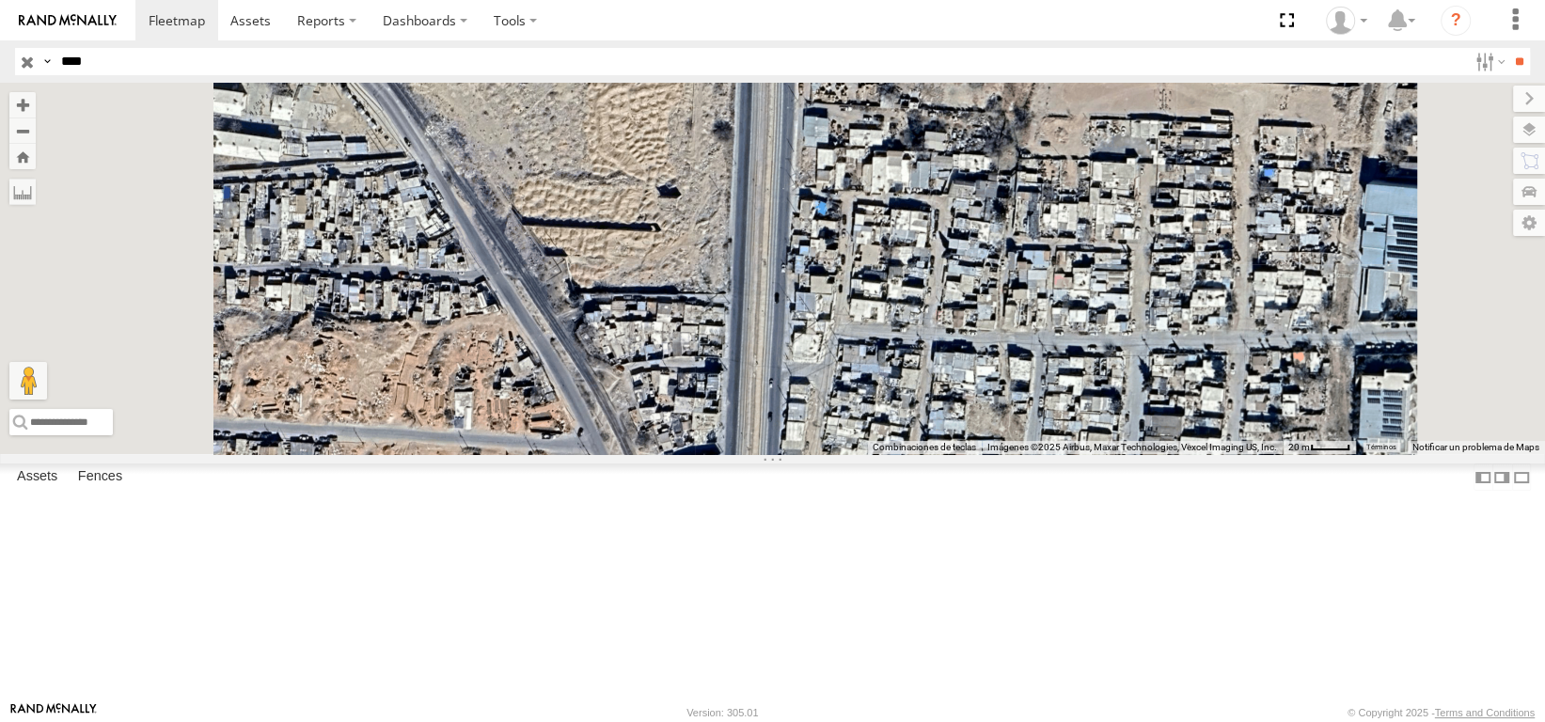
drag, startPoint x: 958, startPoint y: 277, endPoint x: 967, endPoint y: 124, distance: 153.5
click at [966, 126] on div "3944" at bounding box center [772, 268] width 1545 height 371
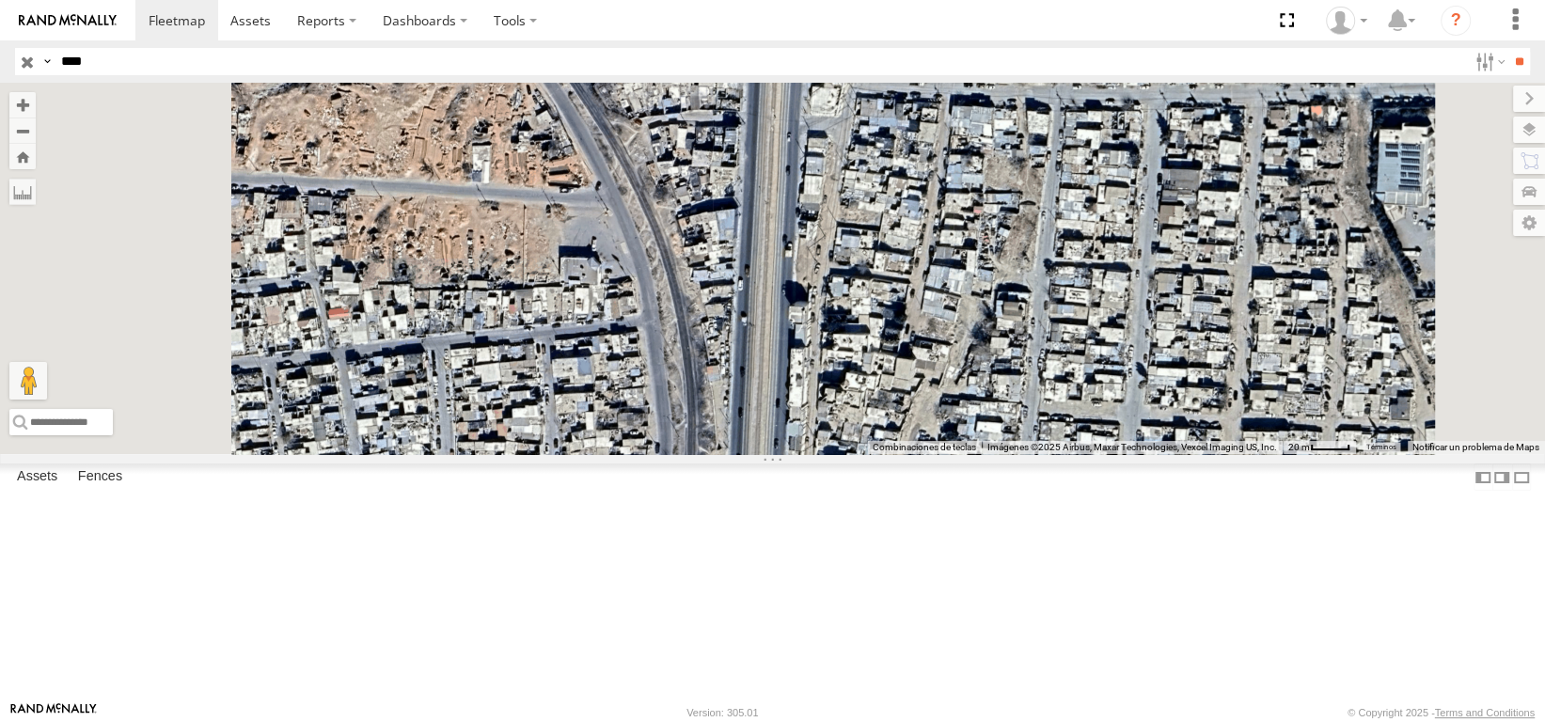
drag, startPoint x: 945, startPoint y: 337, endPoint x: 956, endPoint y: 180, distance: 156.5
click at [956, 180] on div "3944" at bounding box center [772, 268] width 1545 height 371
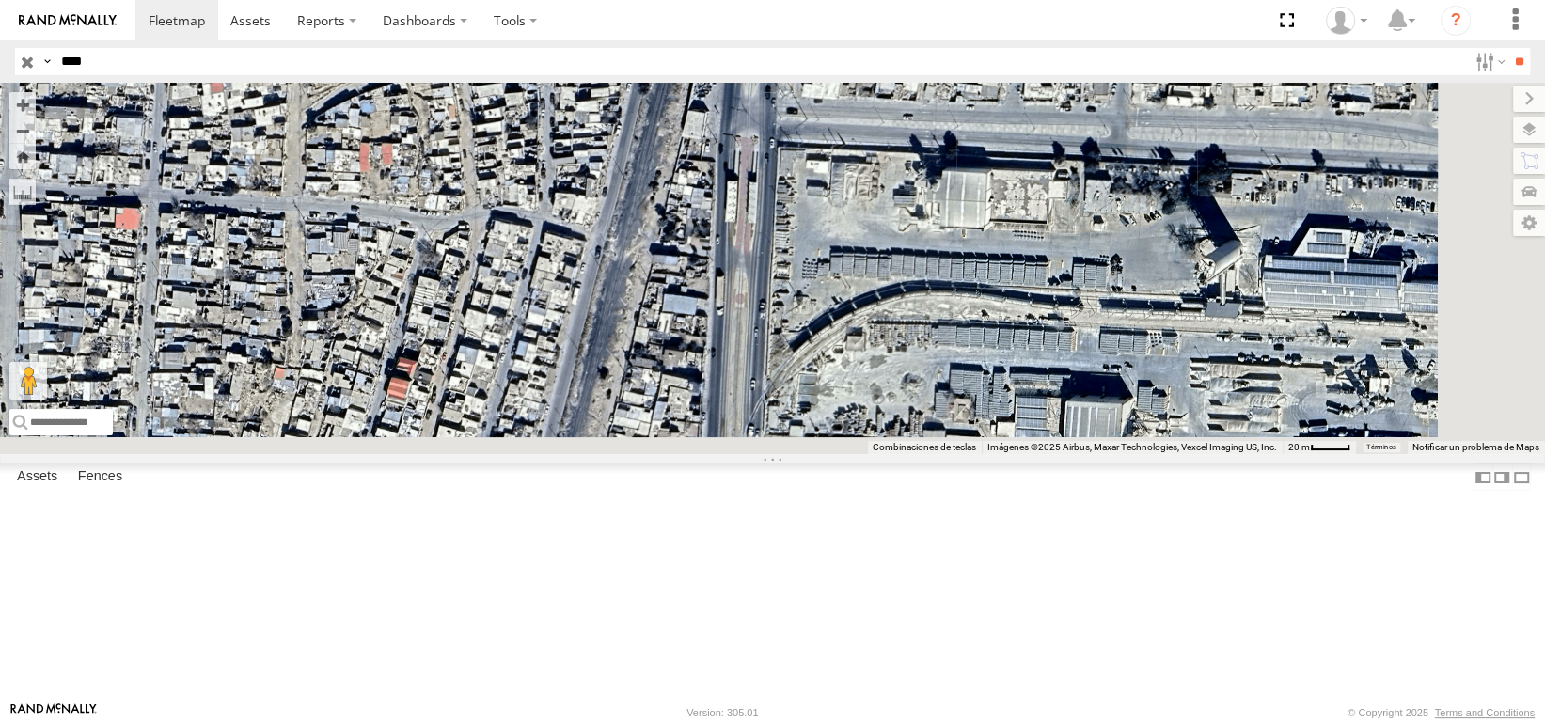
drag, startPoint x: 952, startPoint y: 373, endPoint x: 941, endPoint y: 52, distance: 321.7
click at [941, 52] on body at bounding box center [772, 361] width 1545 height 722
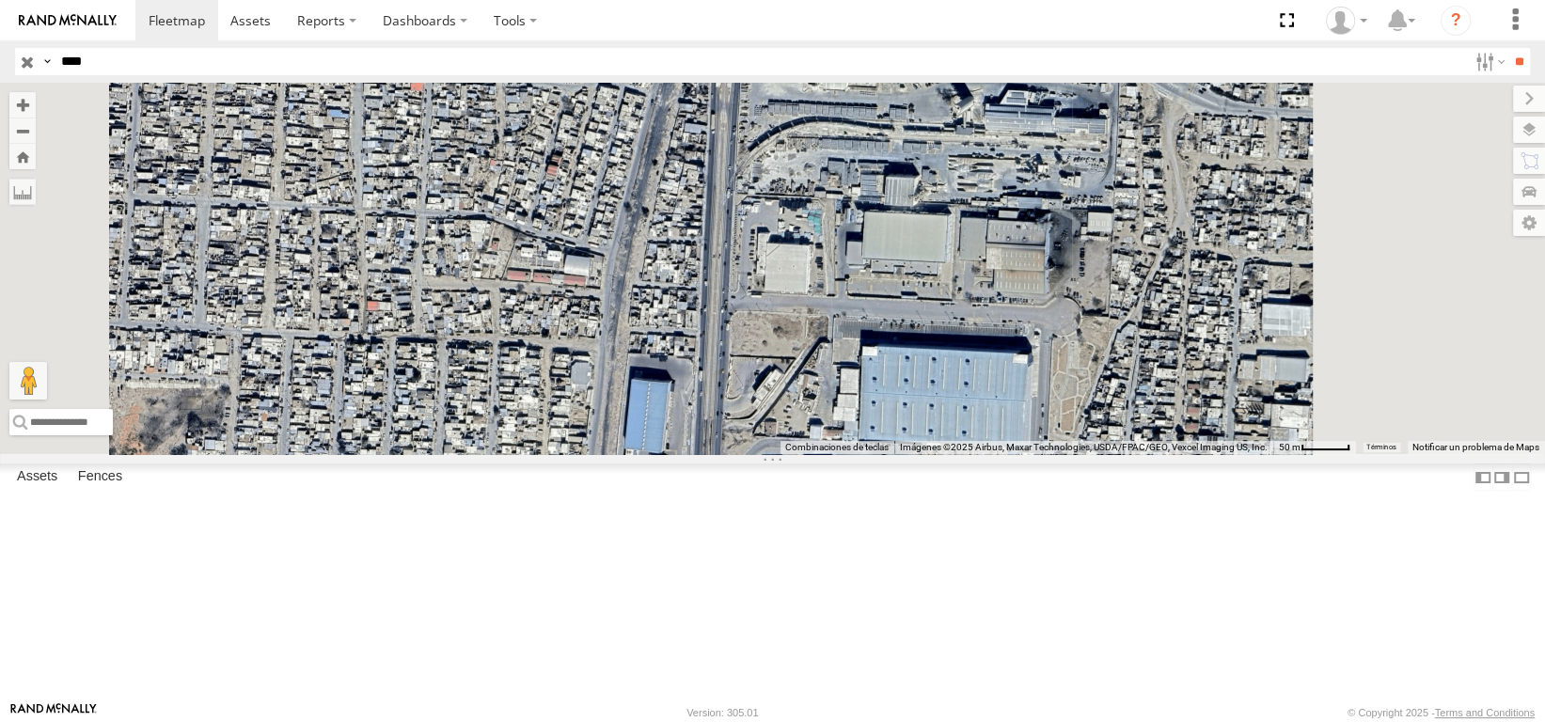
type input "****"
click at [1508, 48] on input "**" at bounding box center [1519, 61] width 22 height 27
